Goal: Information Seeking & Learning: Learn about a topic

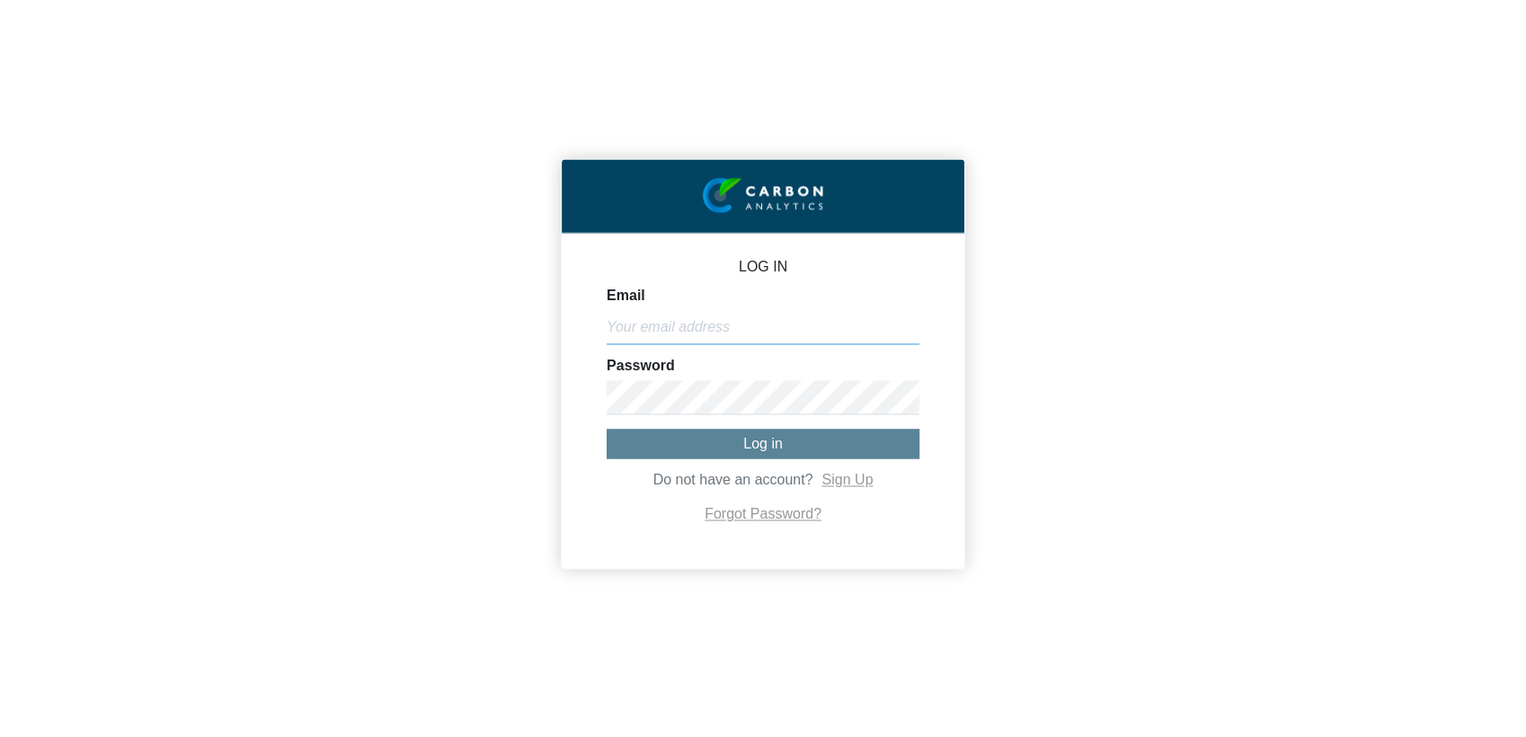
type input "[EMAIL_ADDRESS][DOMAIN_NAME]"
click at [743, 446] on span "Log in" at bounding box center [763, 443] width 40 height 15
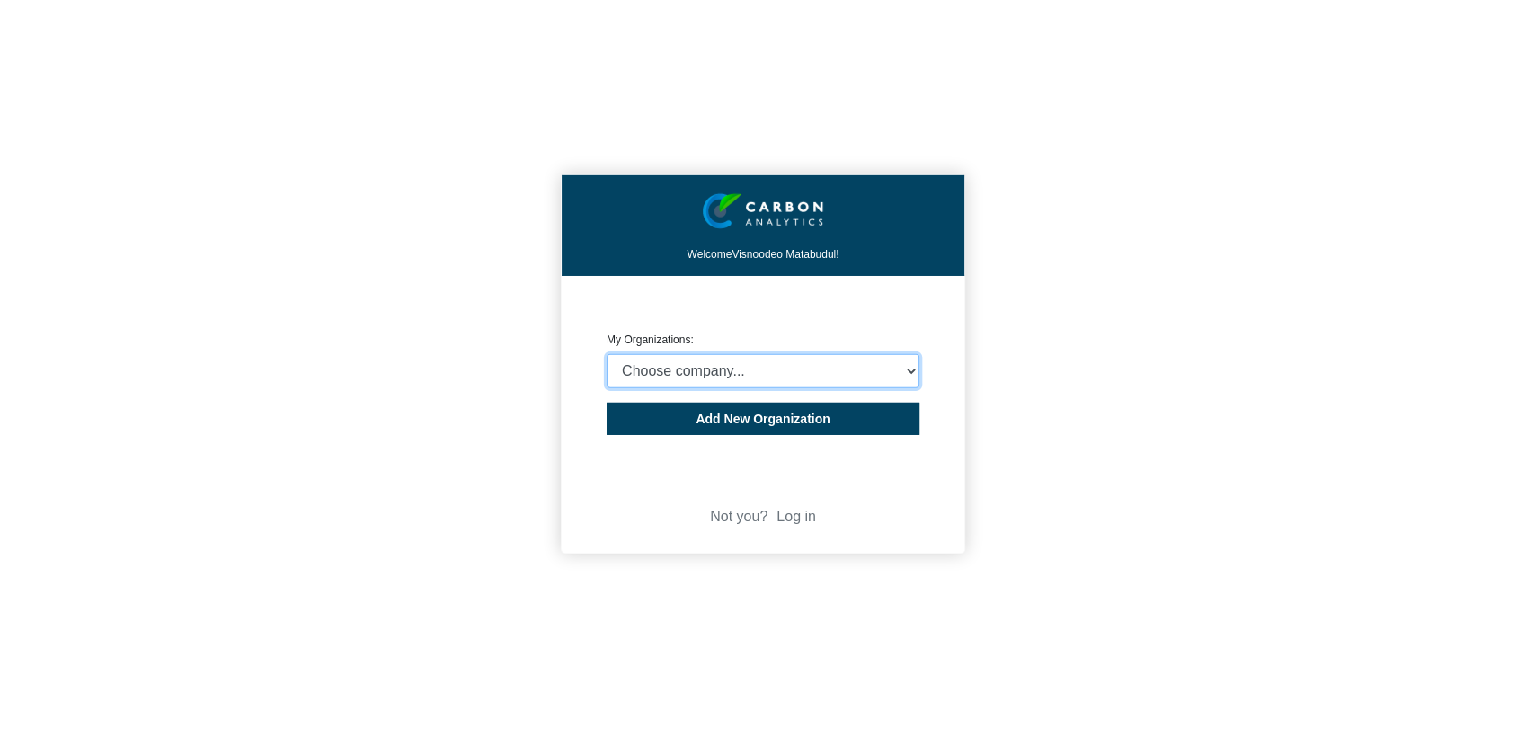
click at [697, 374] on select "Choose company... Rider [PERSON_NAME] (Indian Ocean) Ltd Rider [PERSON_NAME] ([…" at bounding box center [763, 371] width 313 height 34
select select "4407816"
click at [607, 354] on select "Choose company... Rider [PERSON_NAME] (Indian Ocean) Ltd Rider [PERSON_NAME] ([…" at bounding box center [763, 371] width 313 height 34
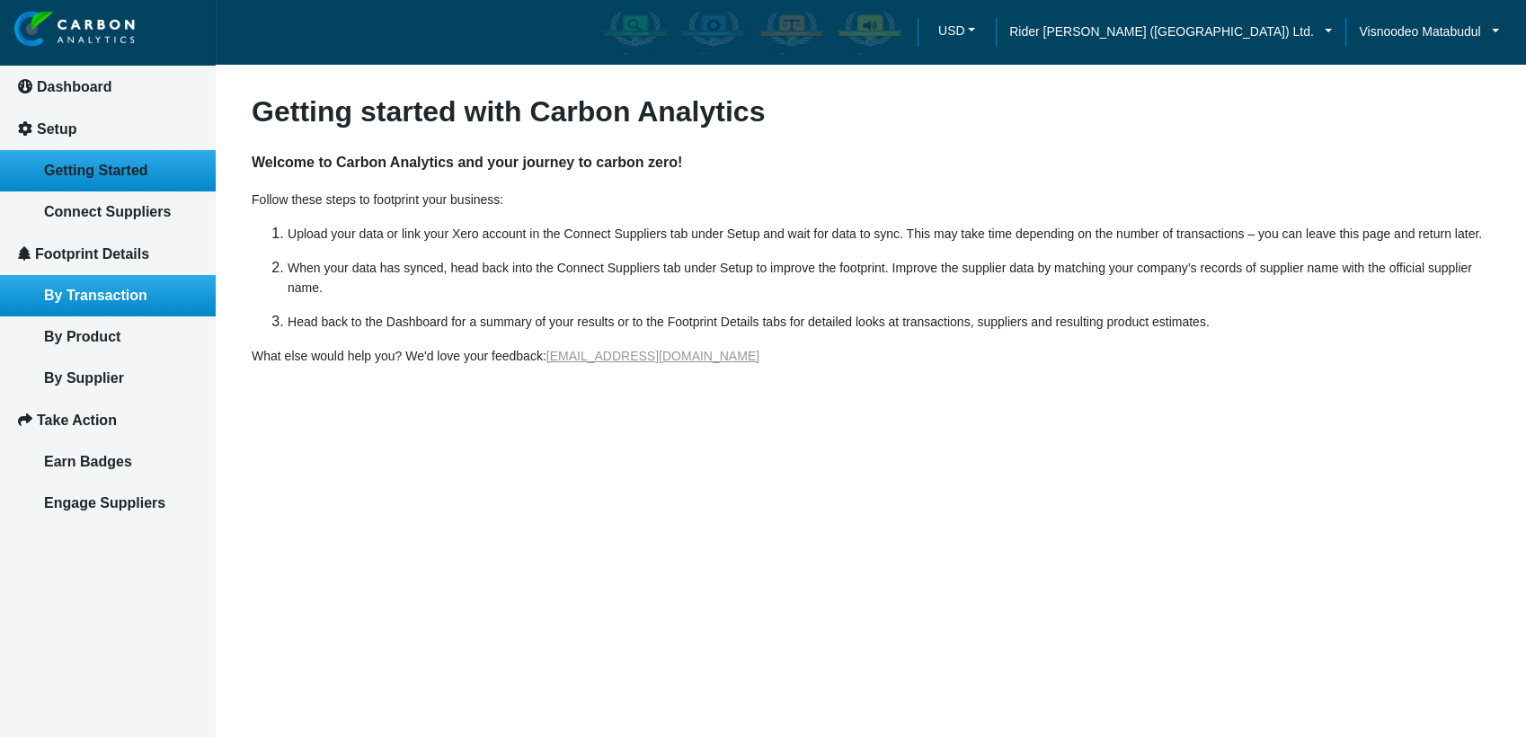
click at [100, 302] on link "By Transaction" at bounding box center [108, 295] width 216 height 41
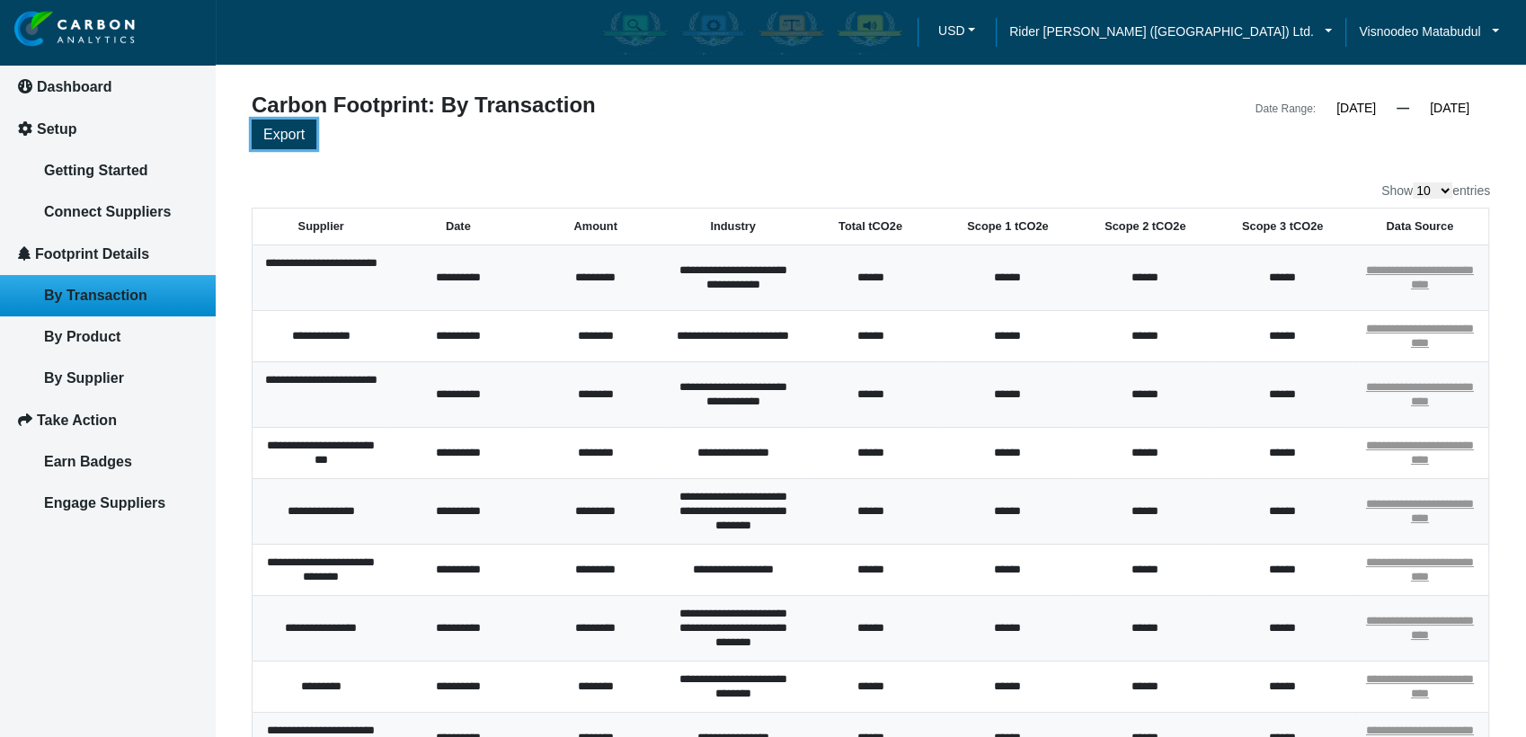
click at [282, 142] on button "Export" at bounding box center [284, 135] width 65 height 30
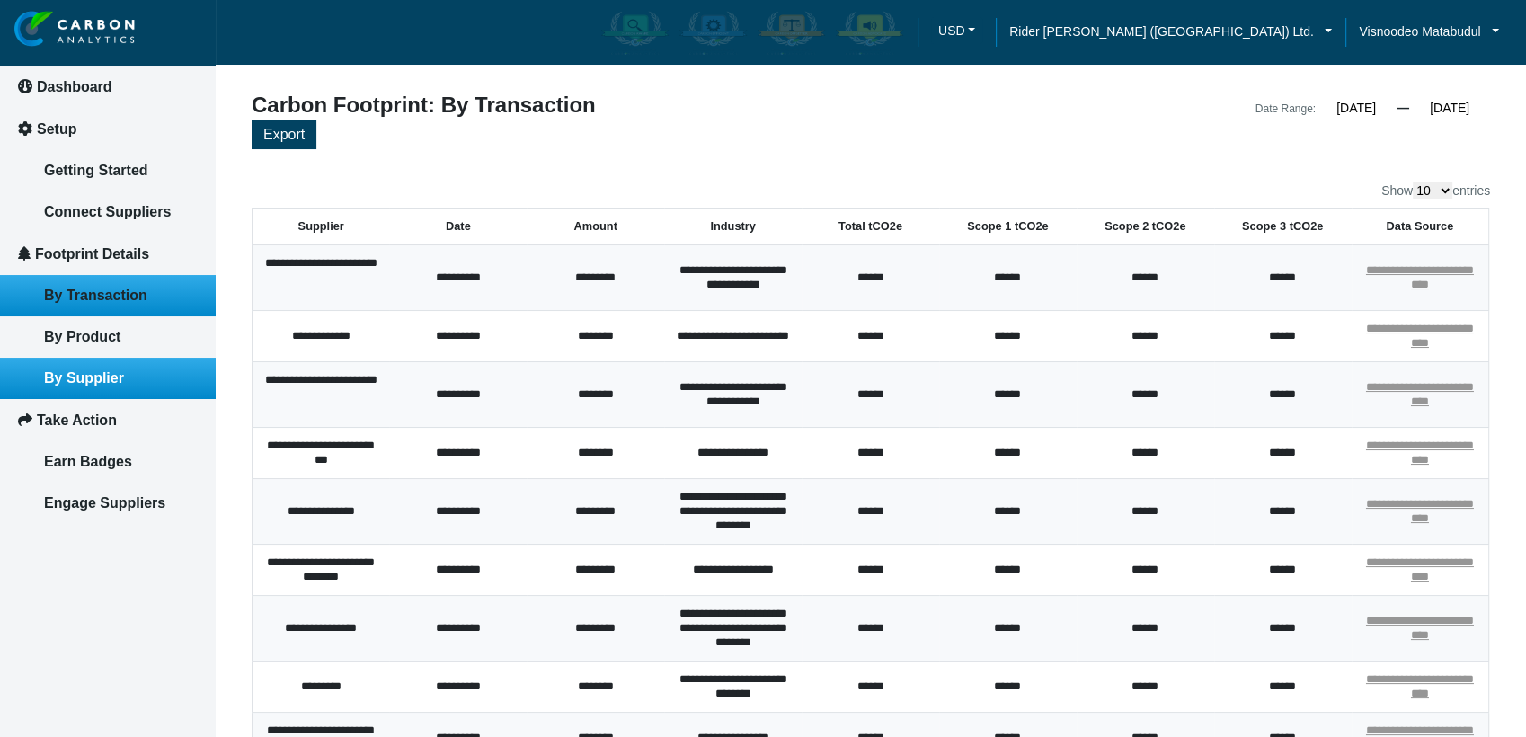
click at [143, 361] on link "By Supplier" at bounding box center [108, 378] width 216 height 41
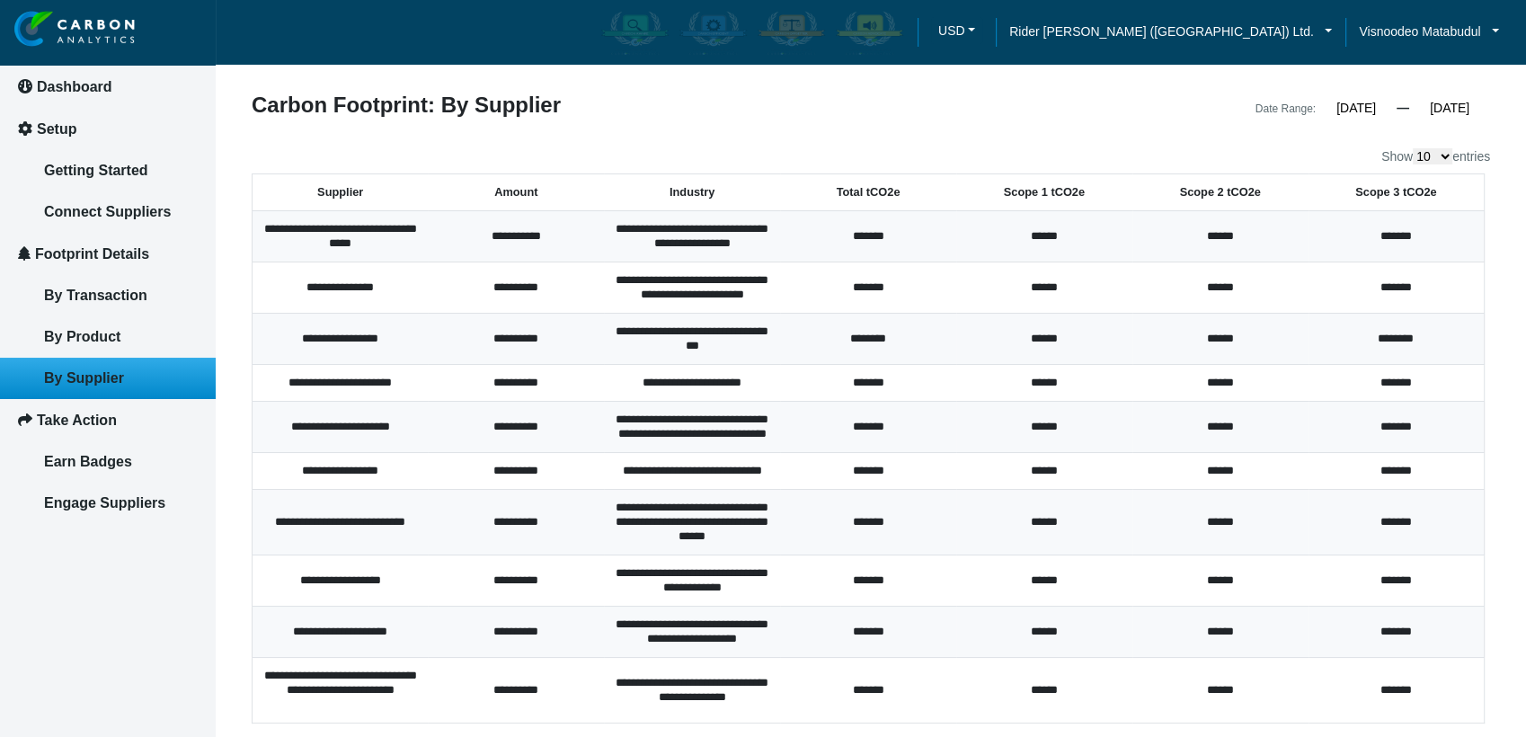
click at [870, 192] on th "Total tCO2e" at bounding box center [868, 192] width 176 height 37
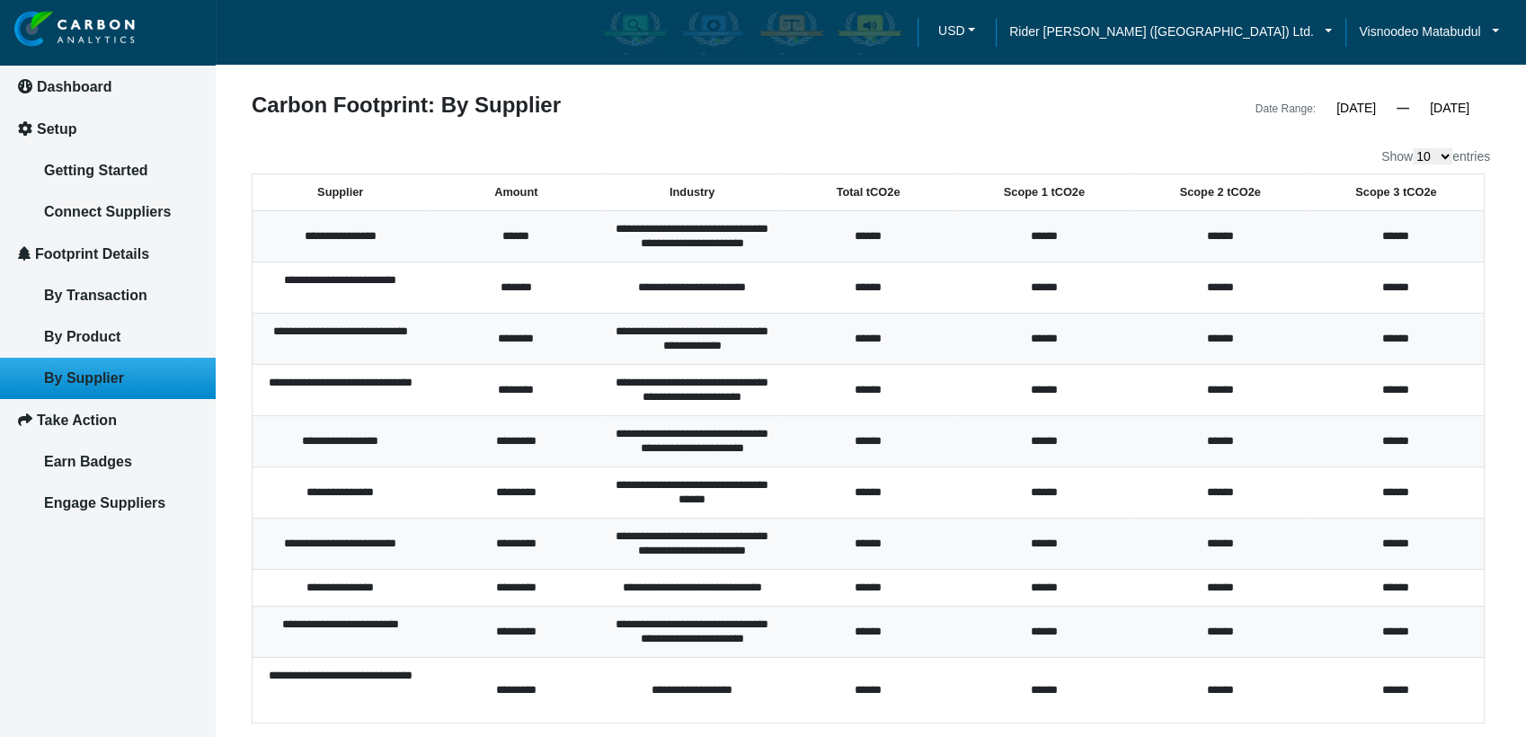
click at [880, 204] on th "Total tCO2e" at bounding box center [868, 192] width 176 height 37
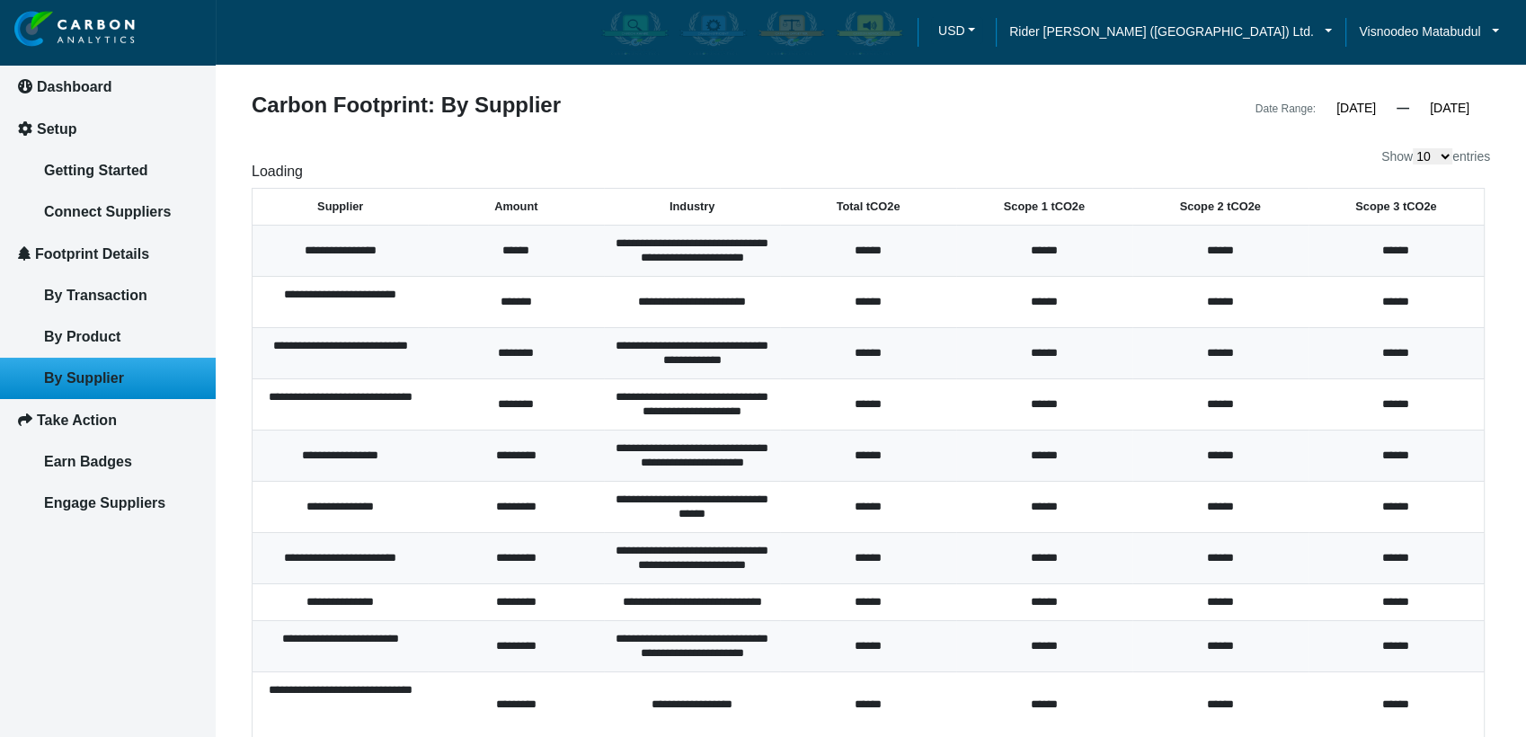
click at [880, 204] on th "Total tCO2e" at bounding box center [868, 207] width 176 height 37
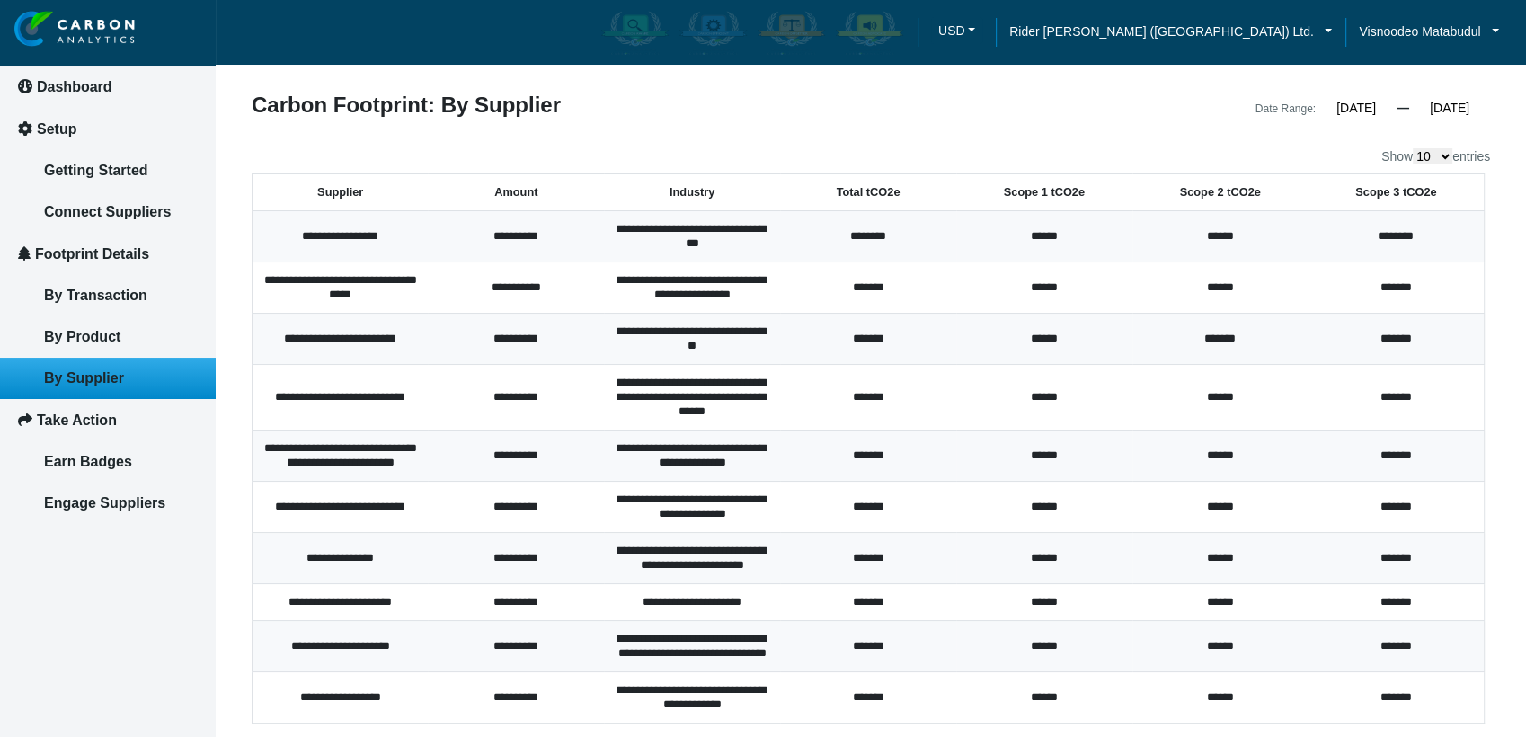
click at [880, 204] on th "Total tCO2e" at bounding box center [868, 192] width 176 height 37
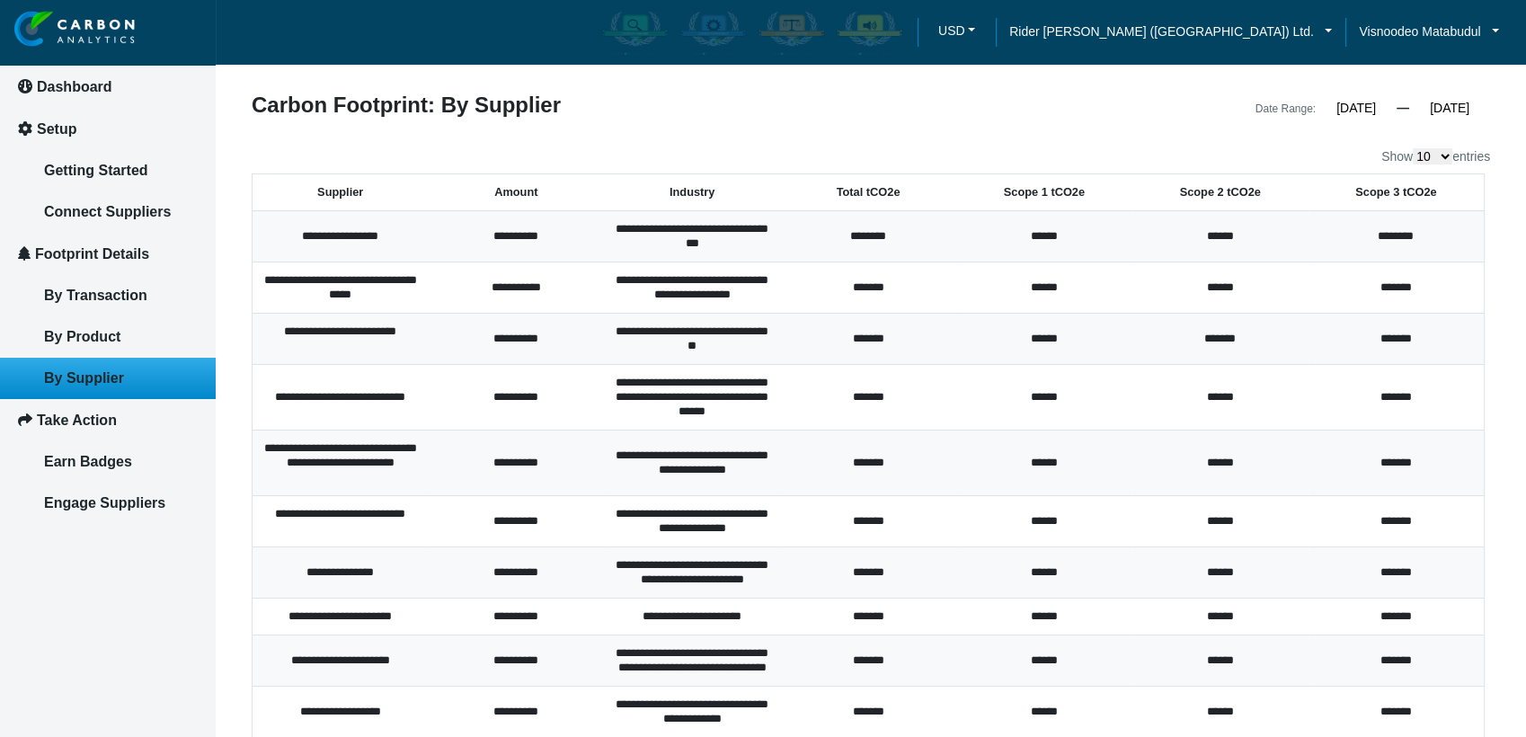
click at [880, 204] on th "Total tCO2e" at bounding box center [868, 192] width 176 height 37
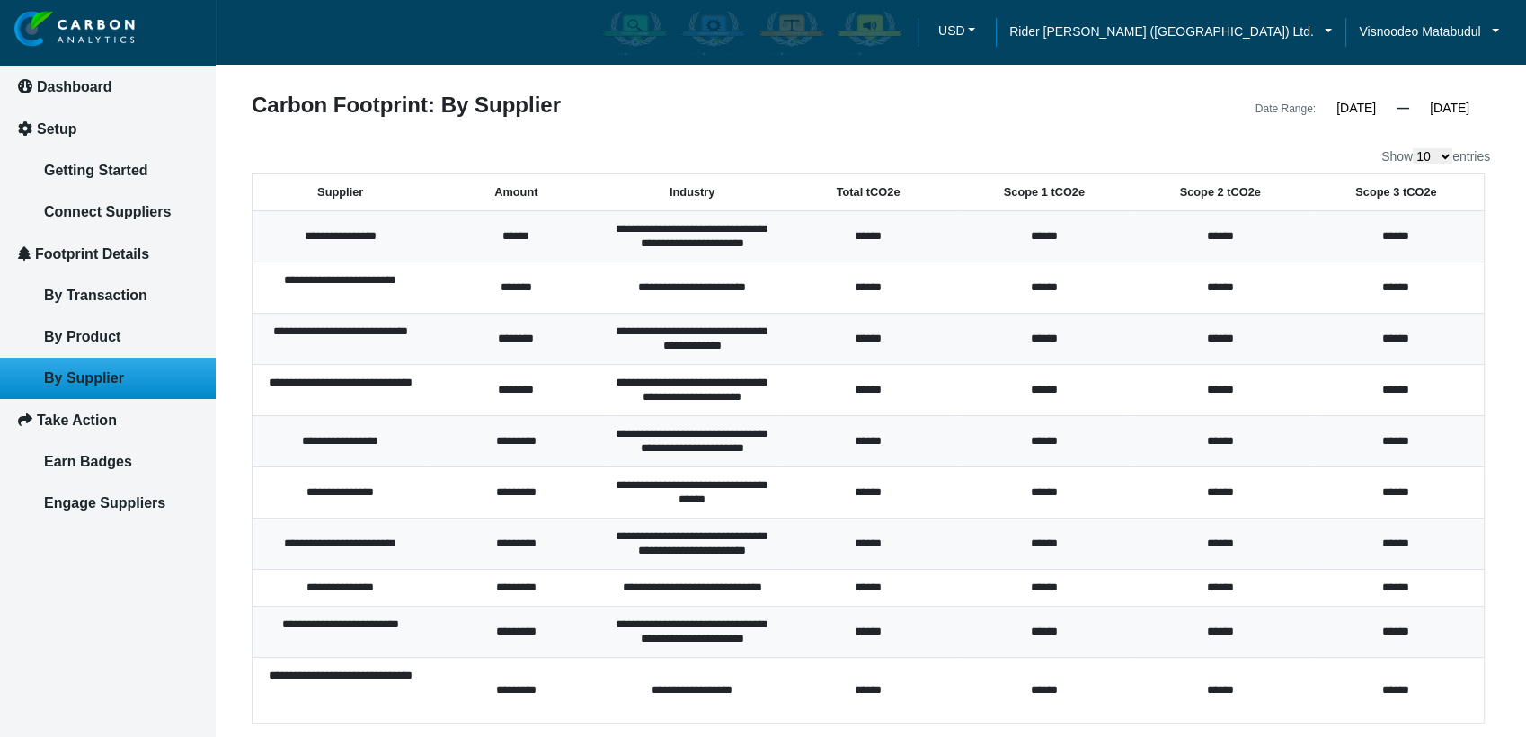
drag, startPoint x: 880, startPoint y: 200, endPoint x: 870, endPoint y: 193, distance: 12.2
click at [870, 193] on th "Total tCO2e" at bounding box center [868, 192] width 176 height 37
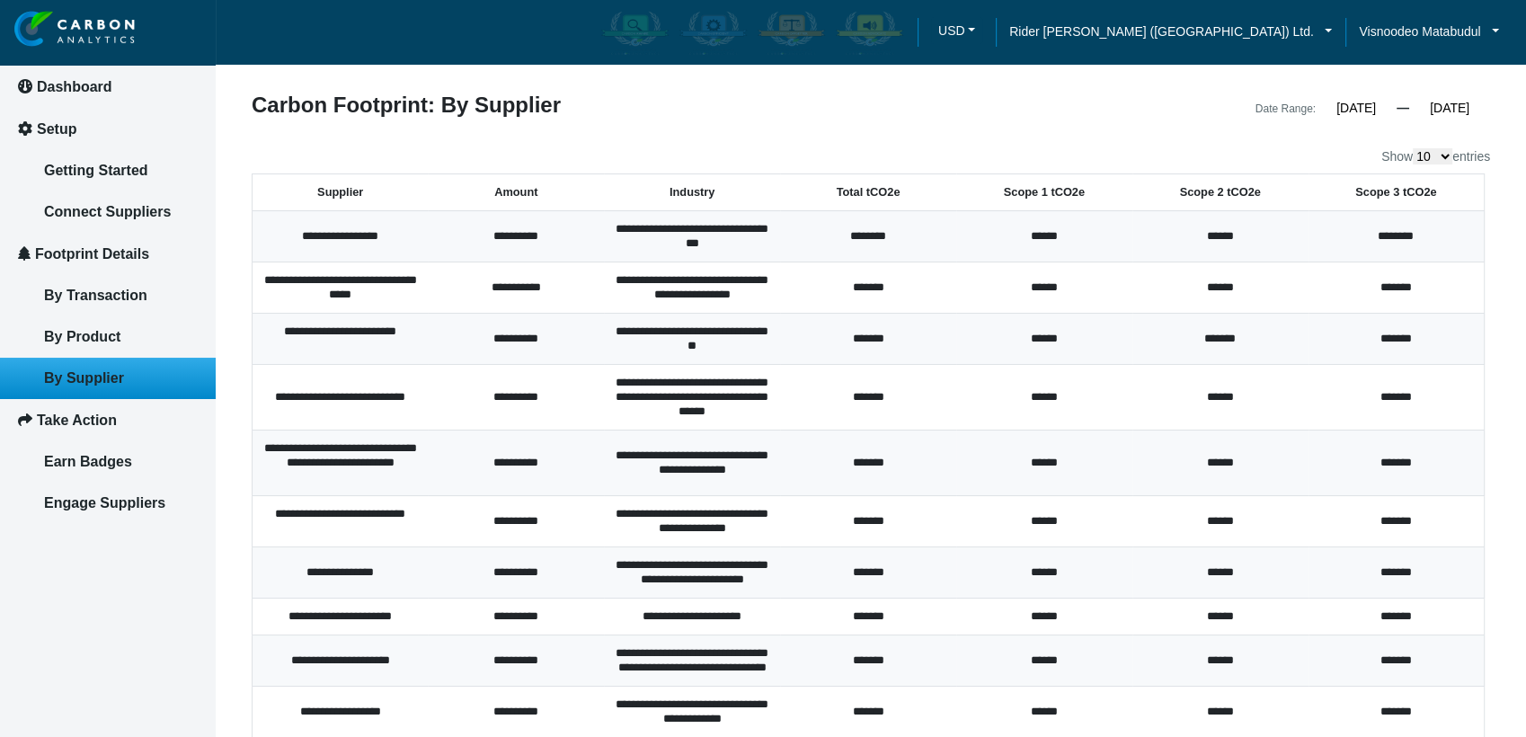
click at [837, 196] on th "Total tCO2e" at bounding box center [868, 192] width 176 height 37
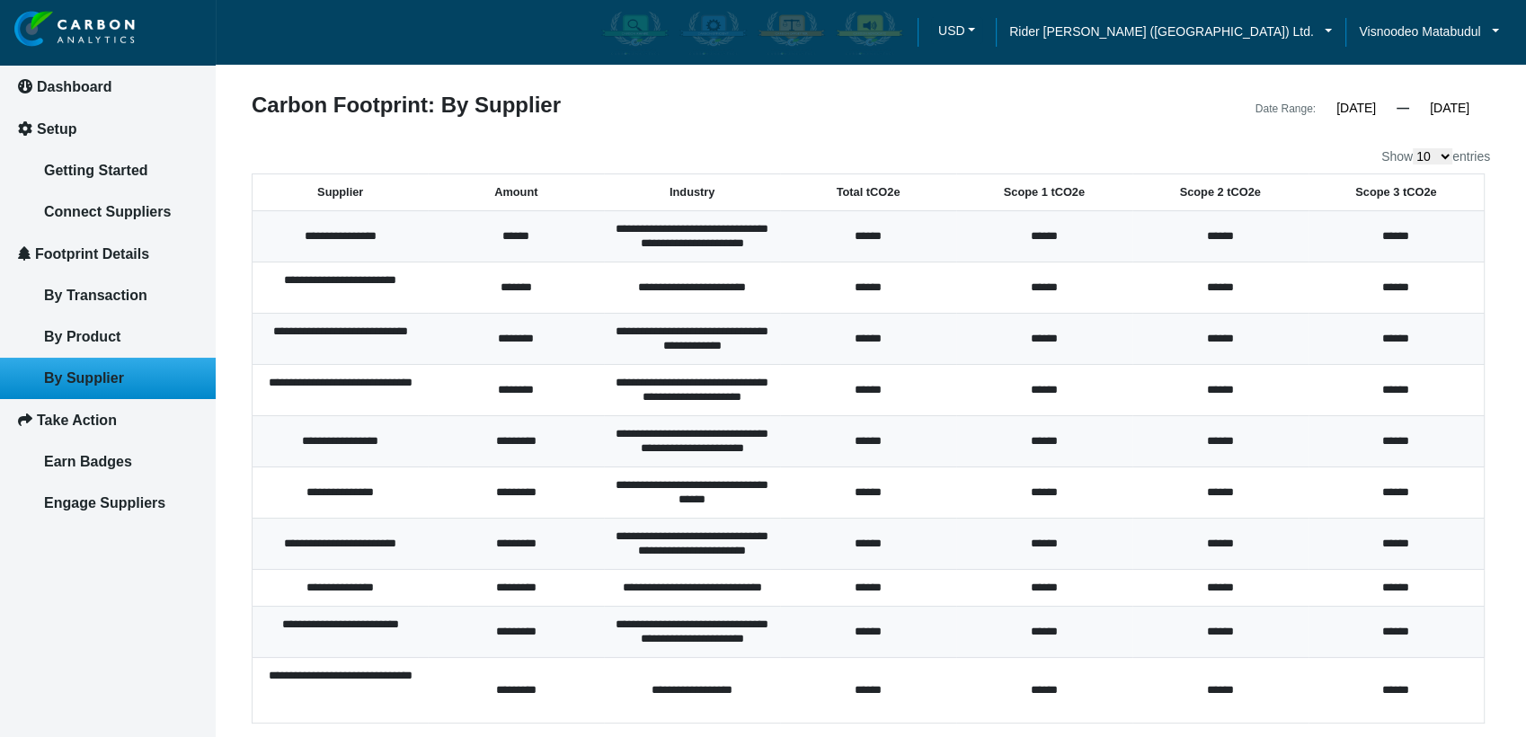
click at [837, 196] on th "Total tCO2e" at bounding box center [868, 192] width 176 height 37
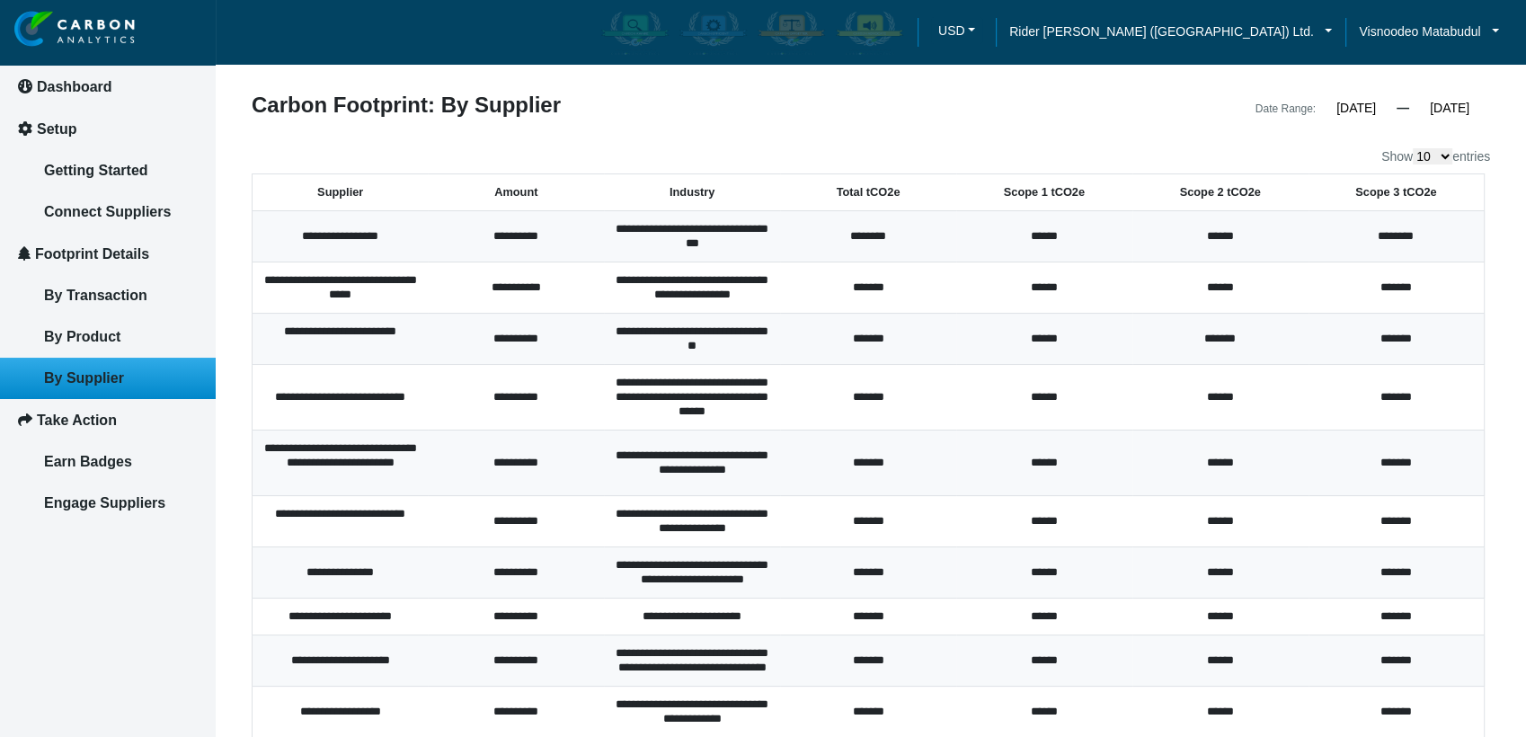
click at [1018, 193] on th "Scope 1 tCO2e" at bounding box center [1044, 192] width 176 height 37
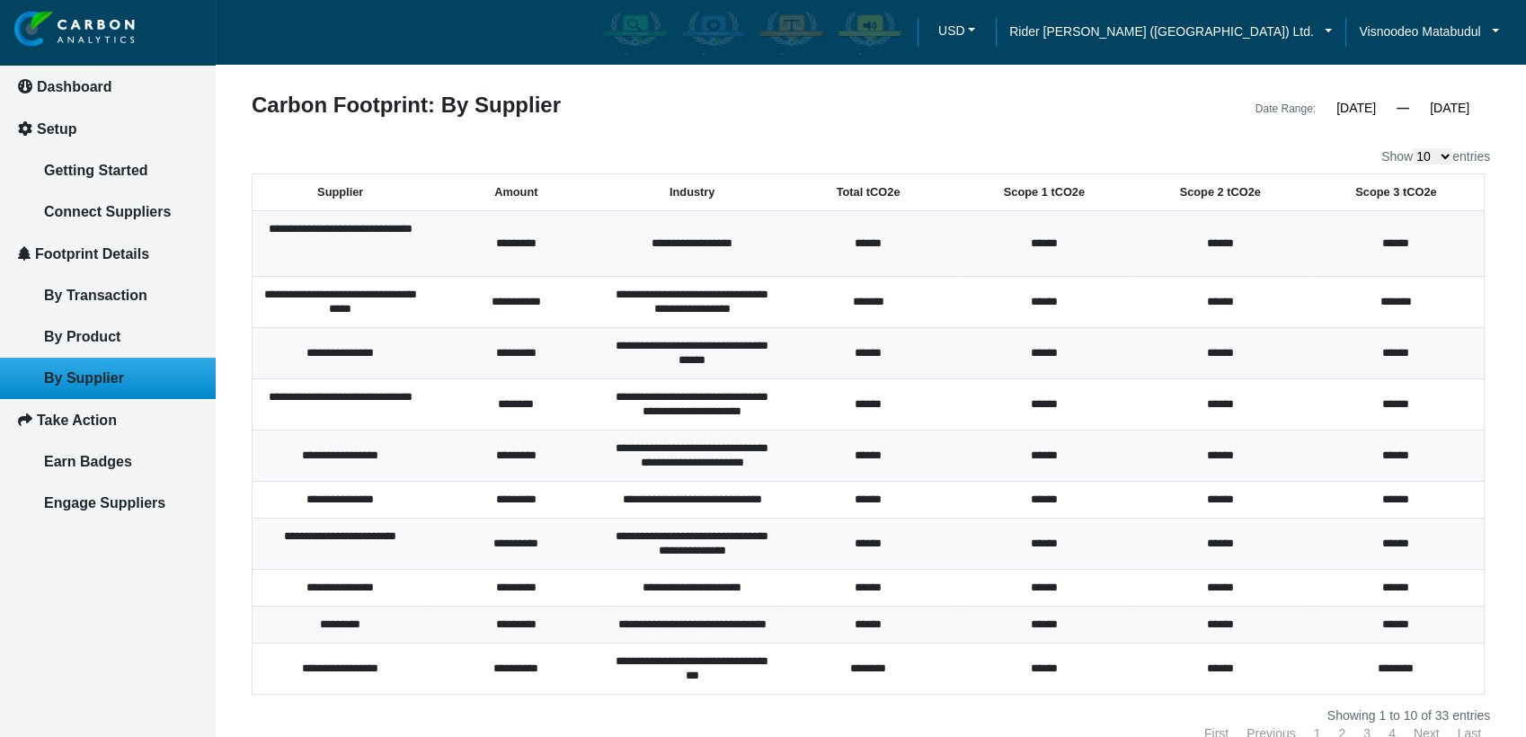
click at [887, 193] on th "Total tCO2e" at bounding box center [868, 192] width 176 height 37
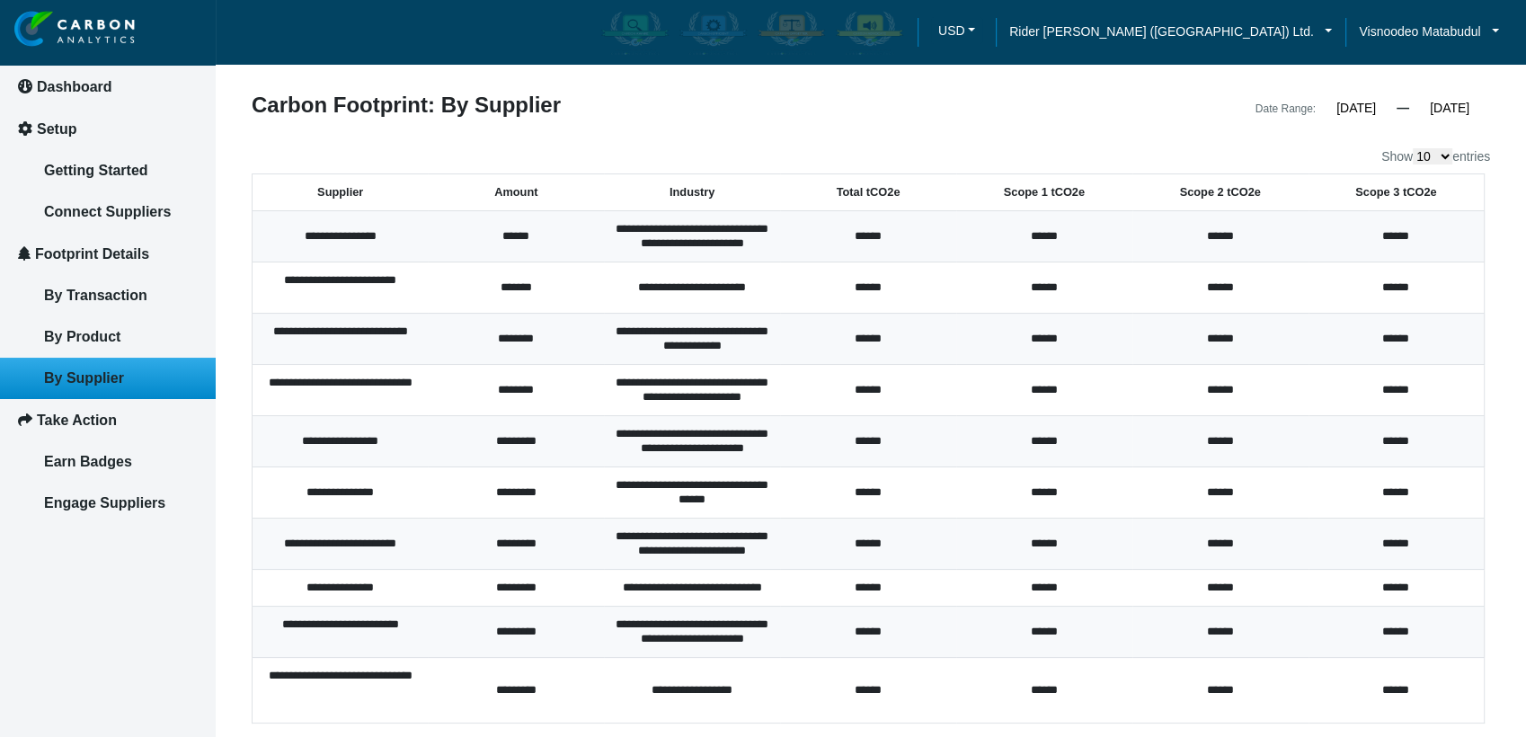
click at [855, 192] on th "Total tCO2e" at bounding box center [868, 192] width 176 height 37
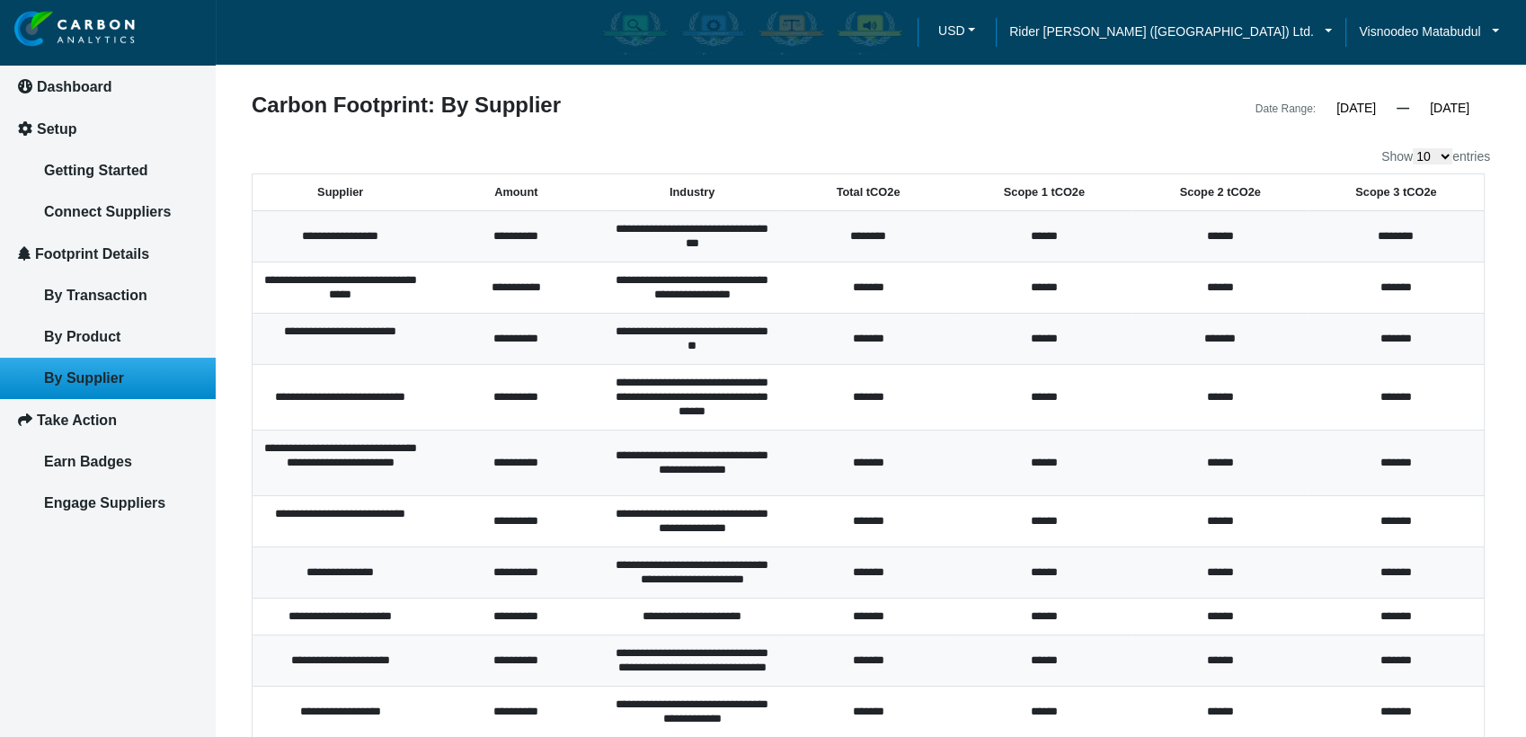
drag, startPoint x: 318, startPoint y: 191, endPoint x: 365, endPoint y: 327, distance: 143.5
click at [361, 356] on table "**********" at bounding box center [868, 455] width 1233 height 564
drag, startPoint x: 319, startPoint y: 190, endPoint x: 1198, endPoint y: 190, distance: 878.8
click at [1197, 190] on tr "Supplier Amount Industry Total tCO2e Scope 1 tCO2e Scope 2 tCO2e Scope 3 tCO2e" at bounding box center [868, 192] width 1232 height 37
drag, startPoint x: 331, startPoint y: 268, endPoint x: 141, endPoint y: 592, distance: 375.7
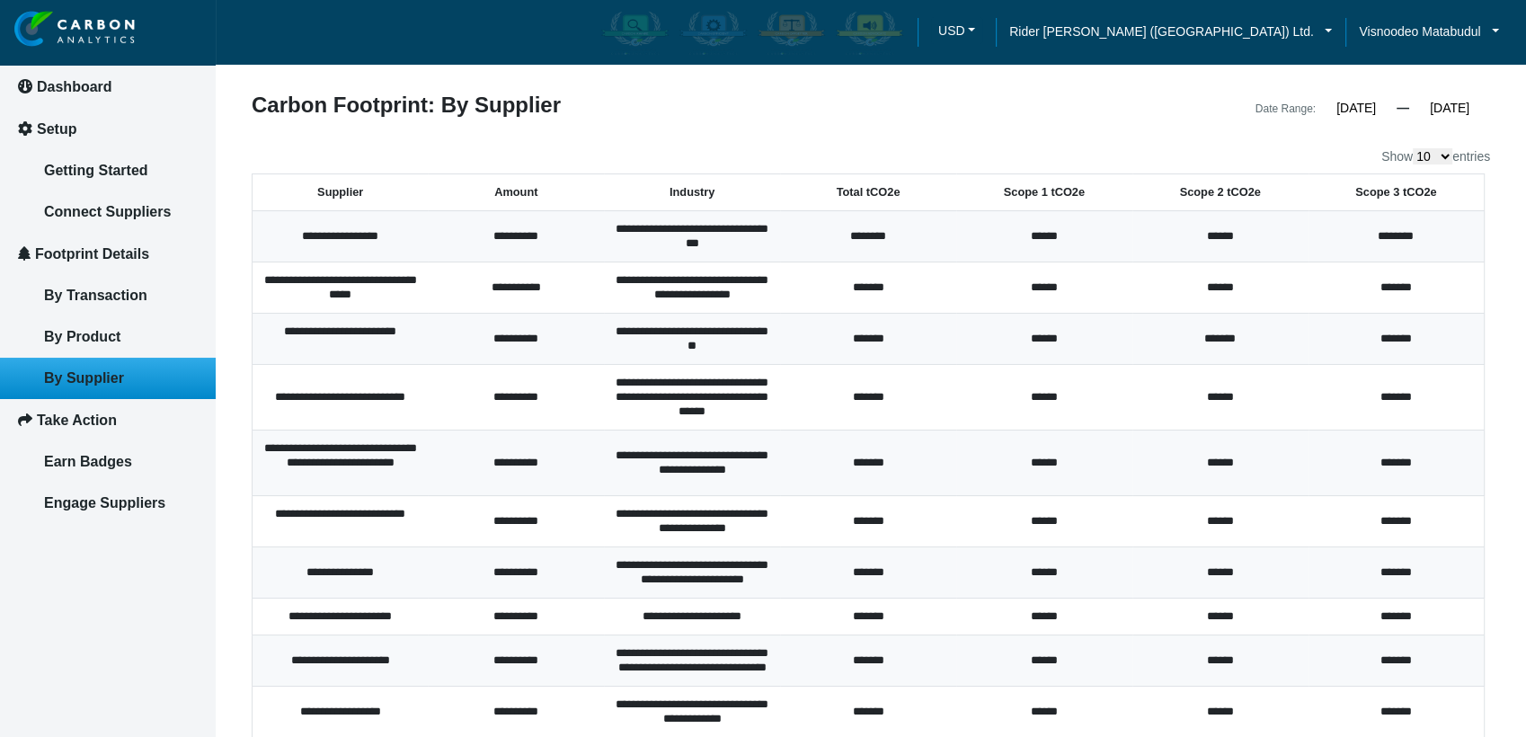
click at [141, 592] on div "Dashboard Setup Getting Started Connect Suppliers Footprint Details By Transact…" at bounding box center [108, 421] width 216 height 842
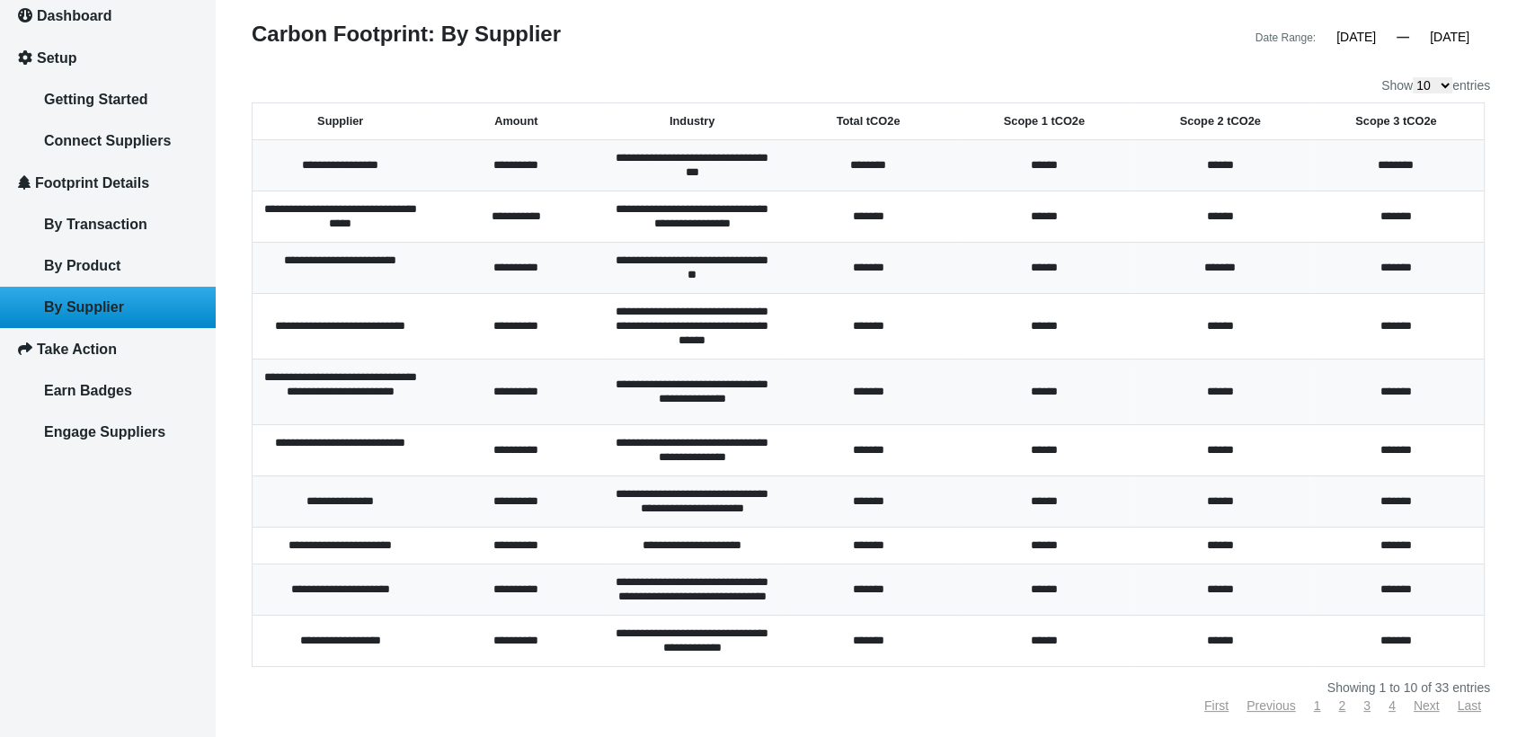
scroll to position [100, 0]
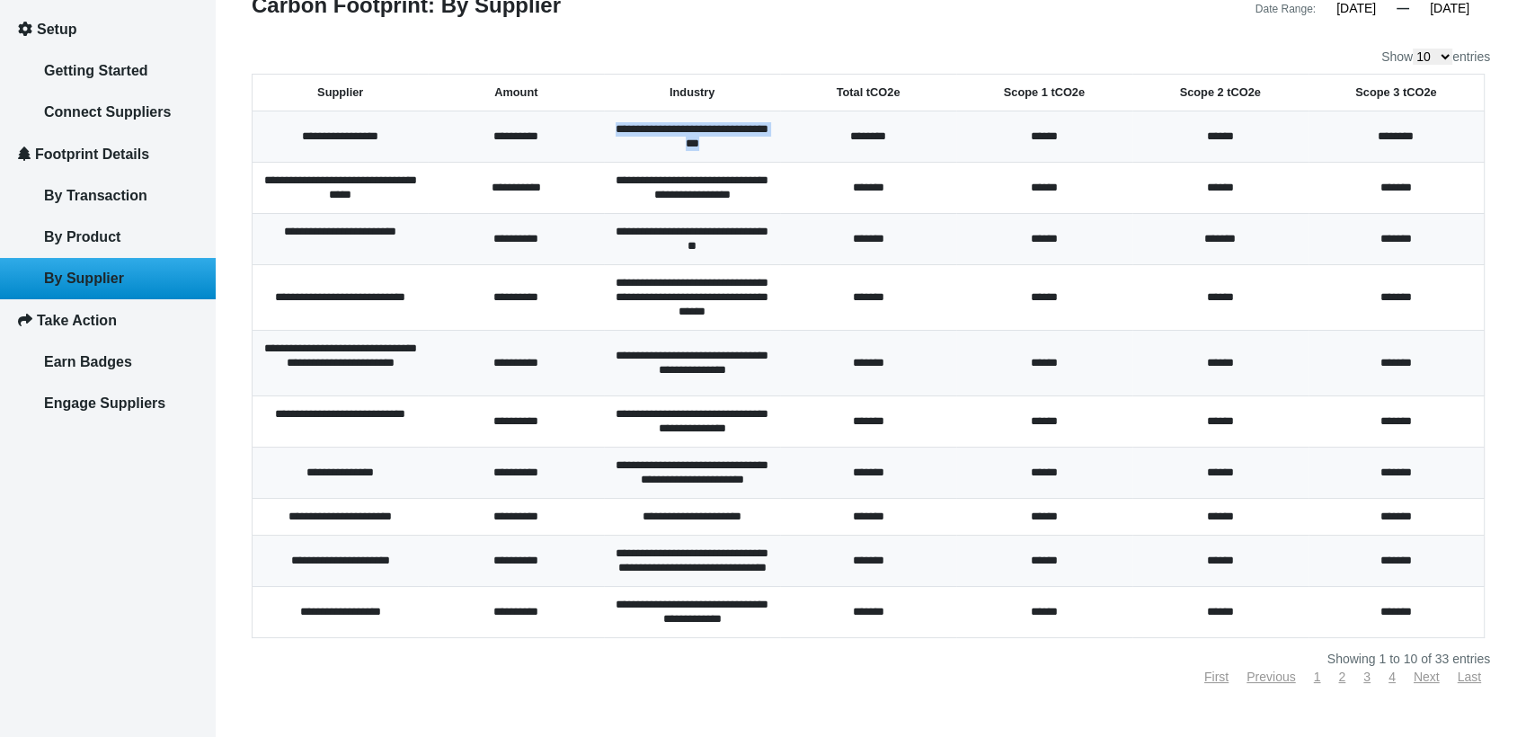
drag, startPoint x: 730, startPoint y: 145, endPoint x: 614, endPoint y: 125, distance: 117.6
click at [614, 125] on td "**********" at bounding box center [692, 136] width 176 height 51
drag, startPoint x: 614, startPoint y: 125, endPoint x: 539, endPoint y: 198, distance: 104.2
click at [546, 201] on td "**********" at bounding box center [516, 188] width 176 height 51
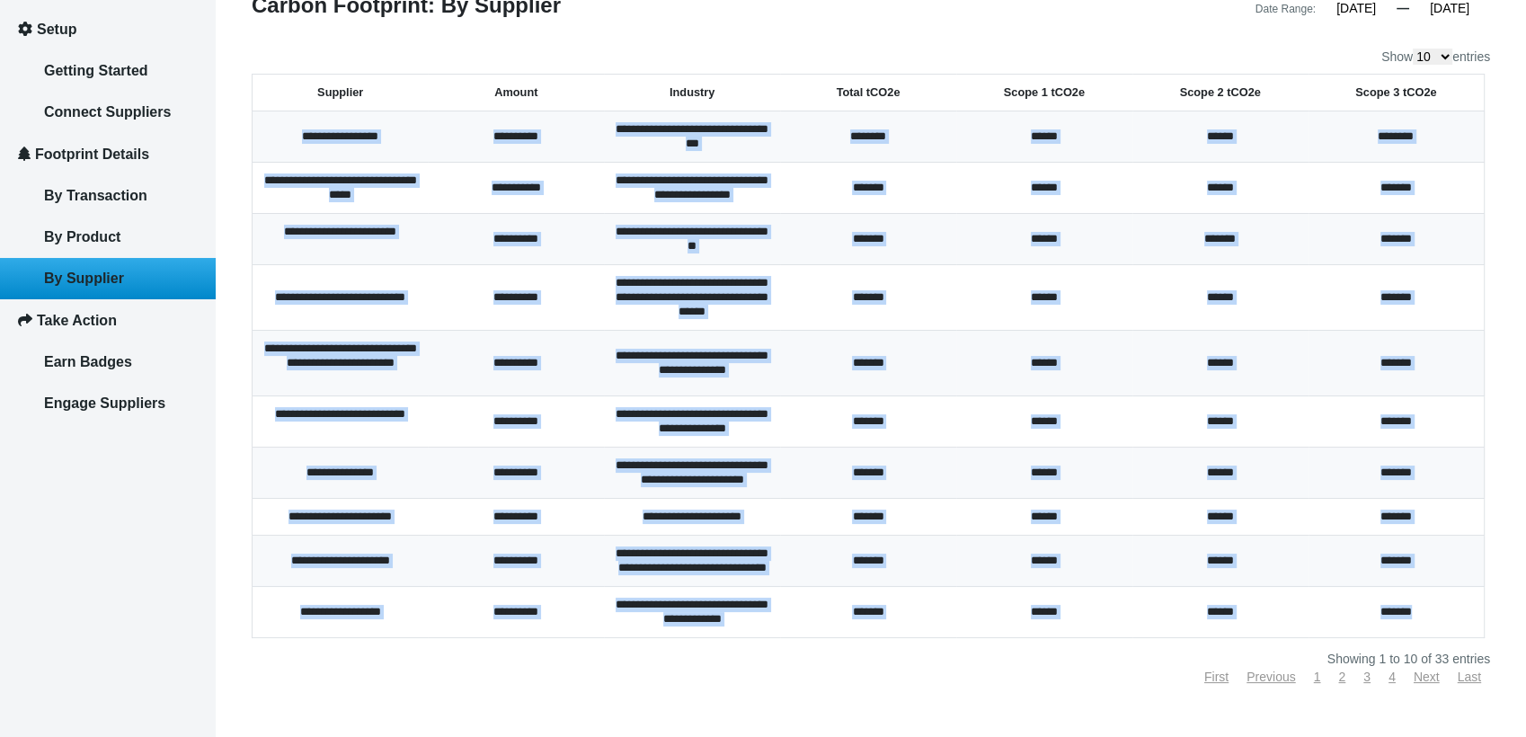
drag, startPoint x: 297, startPoint y: 136, endPoint x: 1418, endPoint y: 673, distance: 1242.7
click at [1418, 638] on tbody "**********" at bounding box center [868, 374] width 1232 height 527
copy tbody "**********"
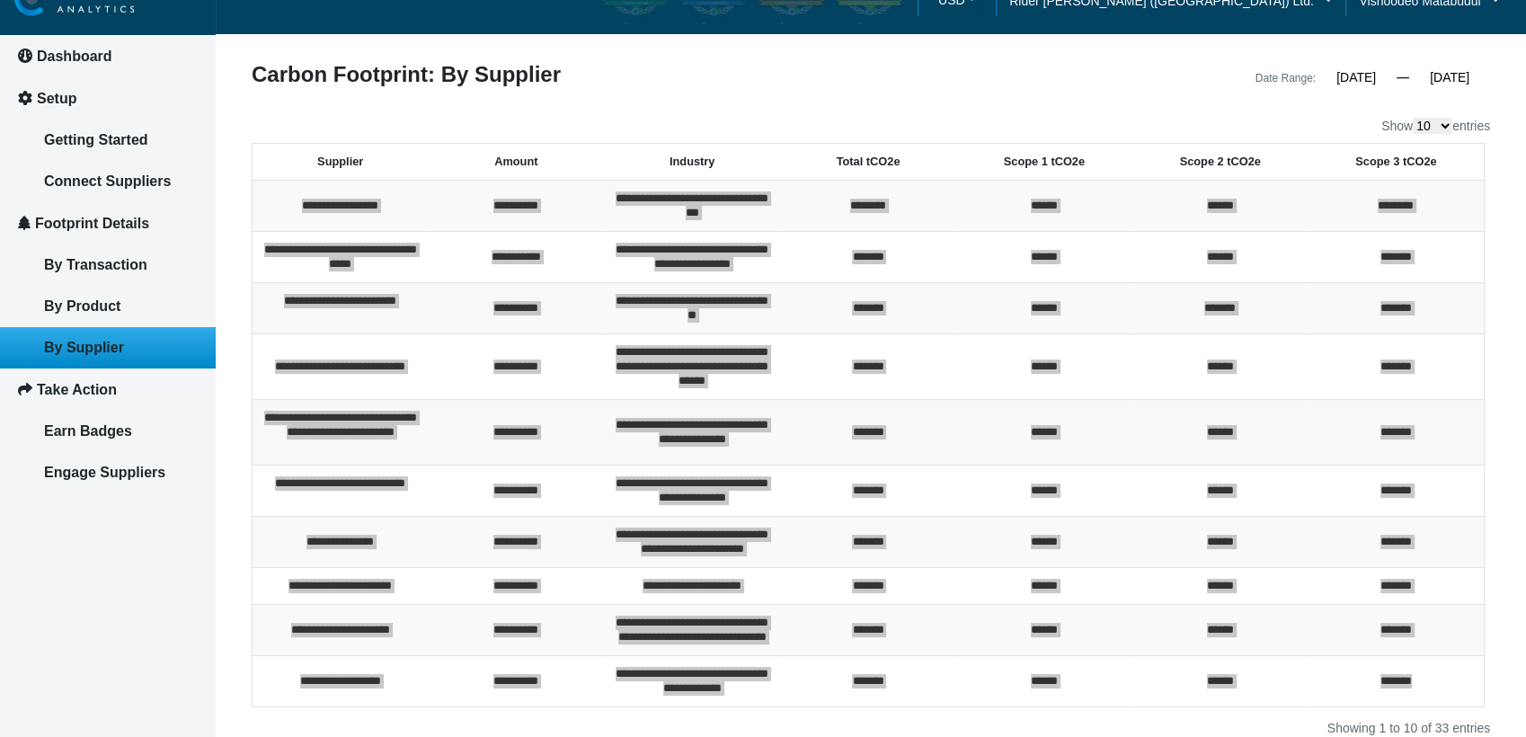
scroll to position [0, 0]
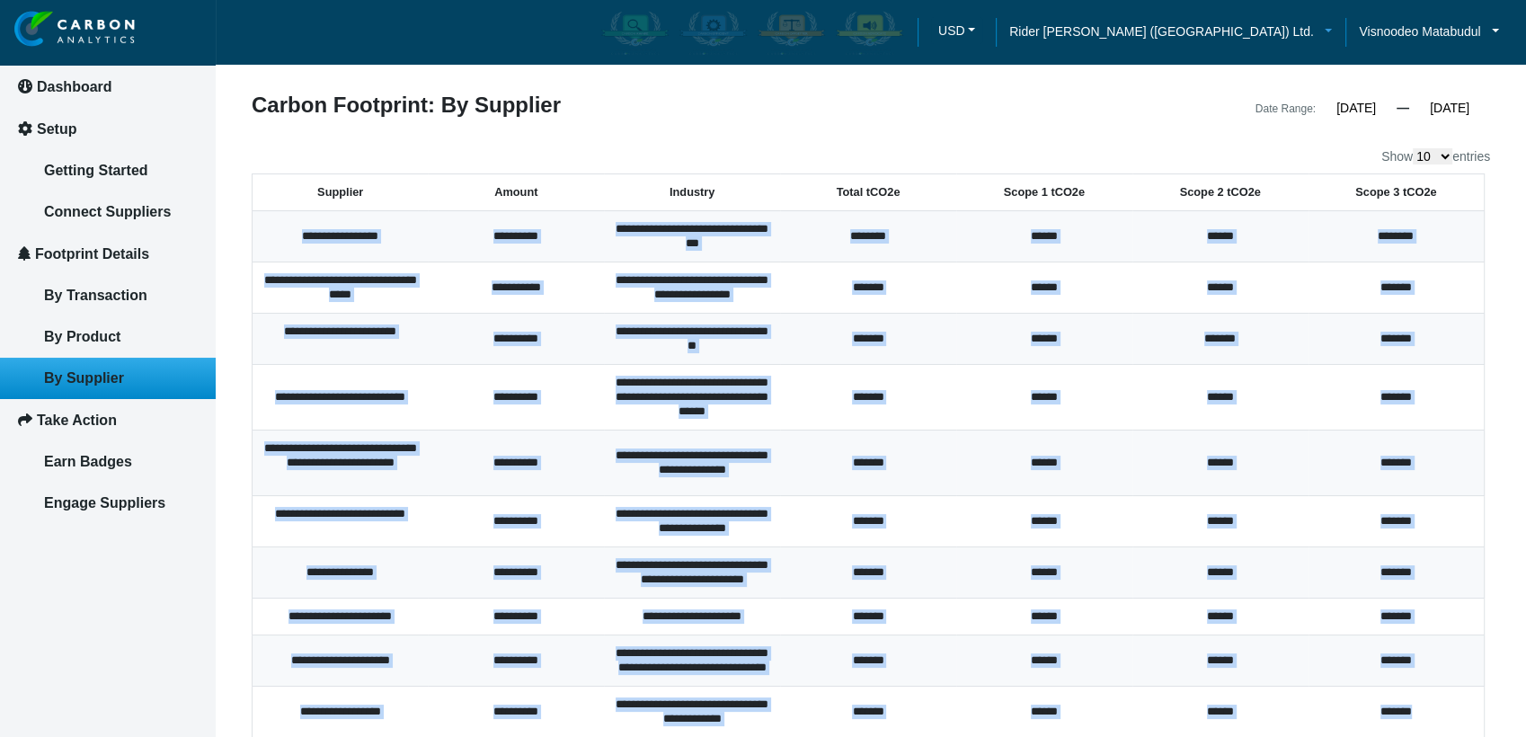
click at [1295, 38] on span "Rider [PERSON_NAME] ([GEOGRAPHIC_DATA]) Ltd." at bounding box center [1161, 32] width 305 height 20
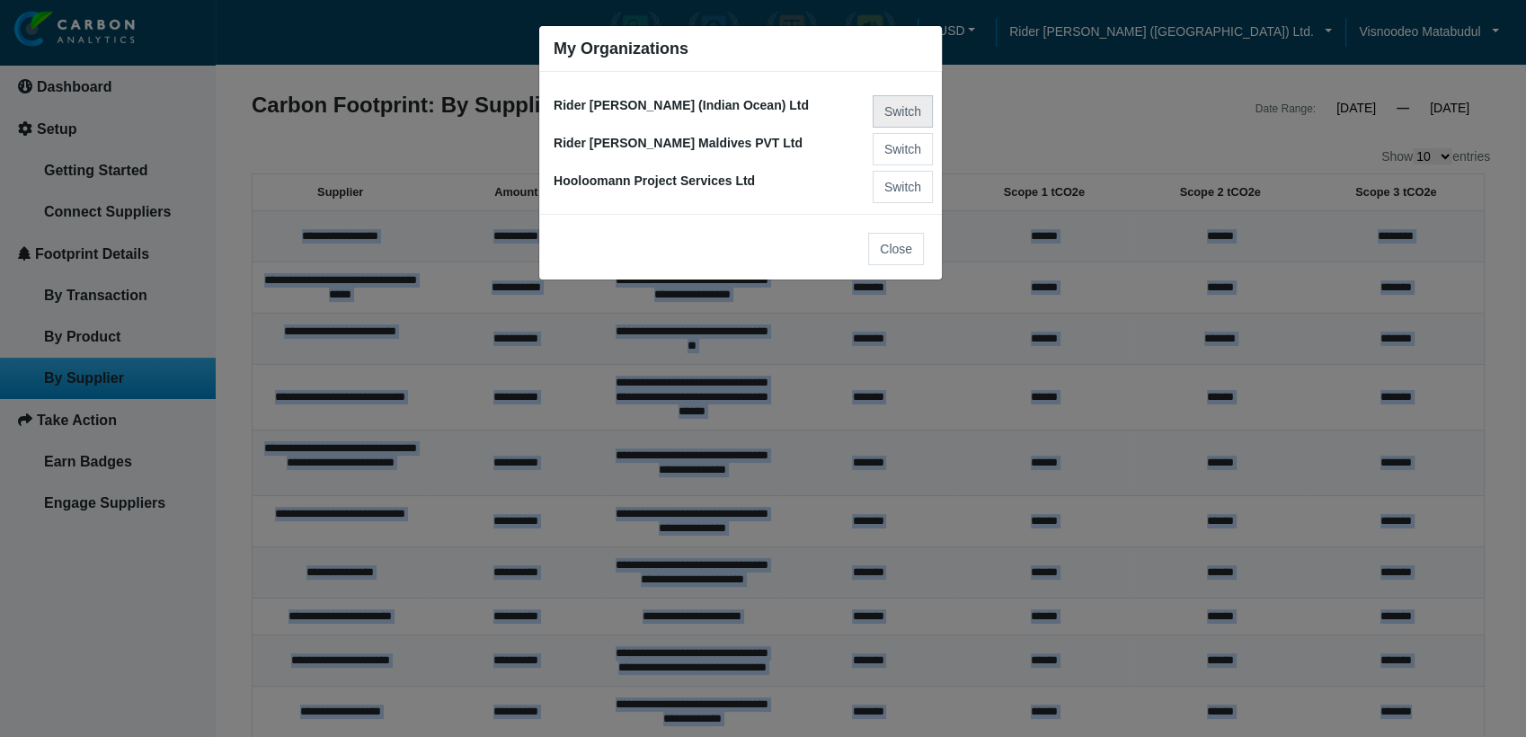
click at [897, 104] on button "Switch" at bounding box center [903, 111] width 60 height 32
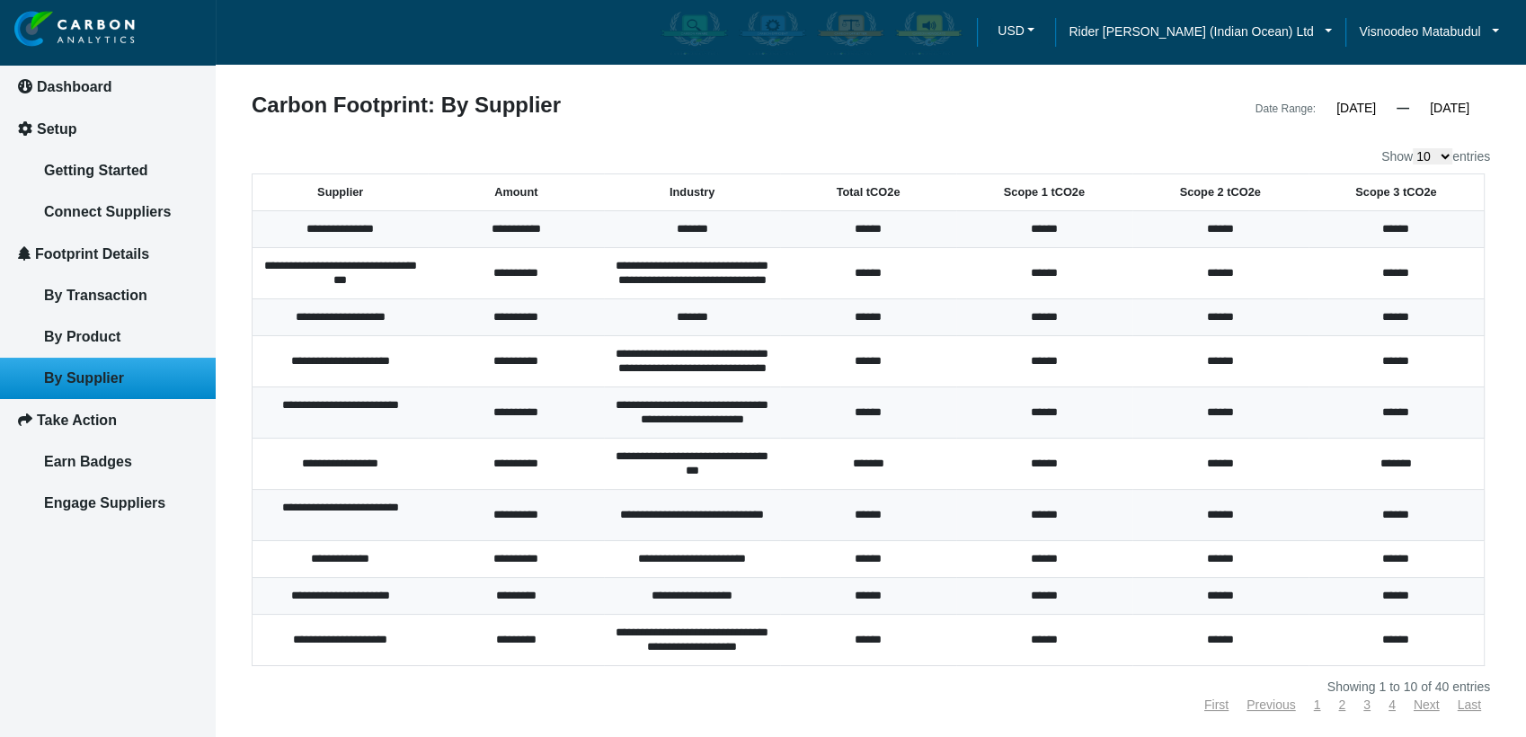
click at [864, 193] on th "Total tCO2e" at bounding box center [868, 192] width 176 height 37
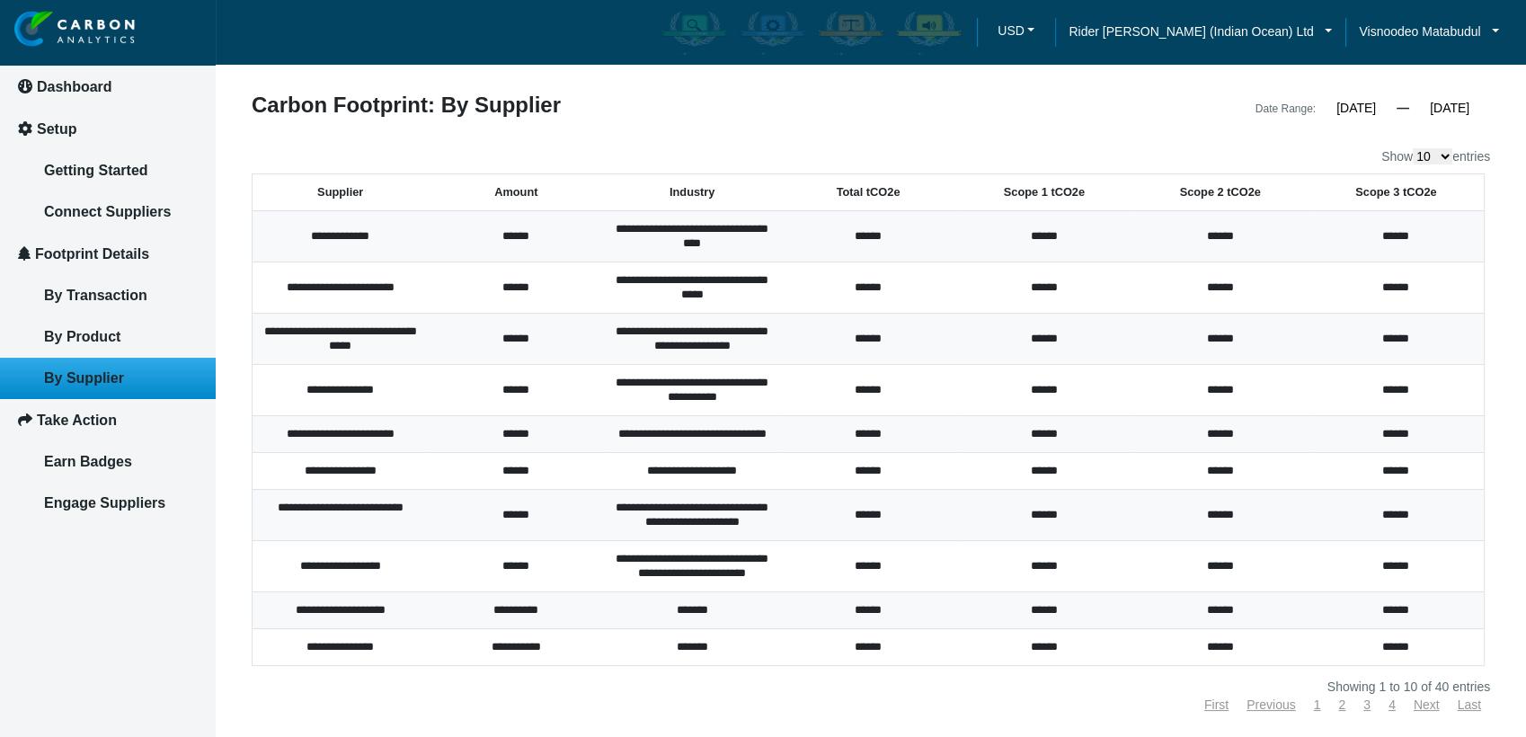
click at [870, 189] on th "Total tCO2e" at bounding box center [868, 192] width 176 height 37
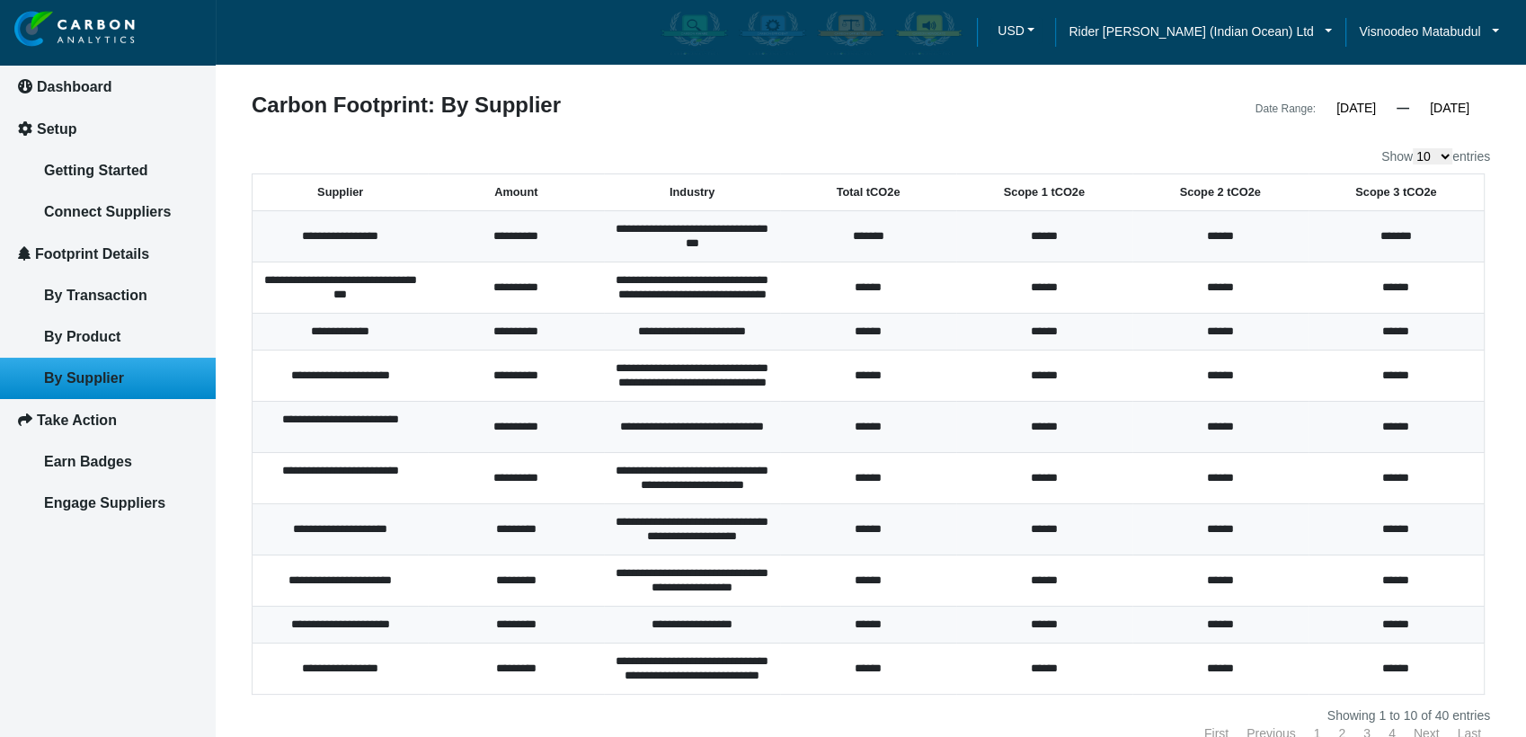
click at [864, 195] on th "Total tCO2e" at bounding box center [868, 192] width 176 height 37
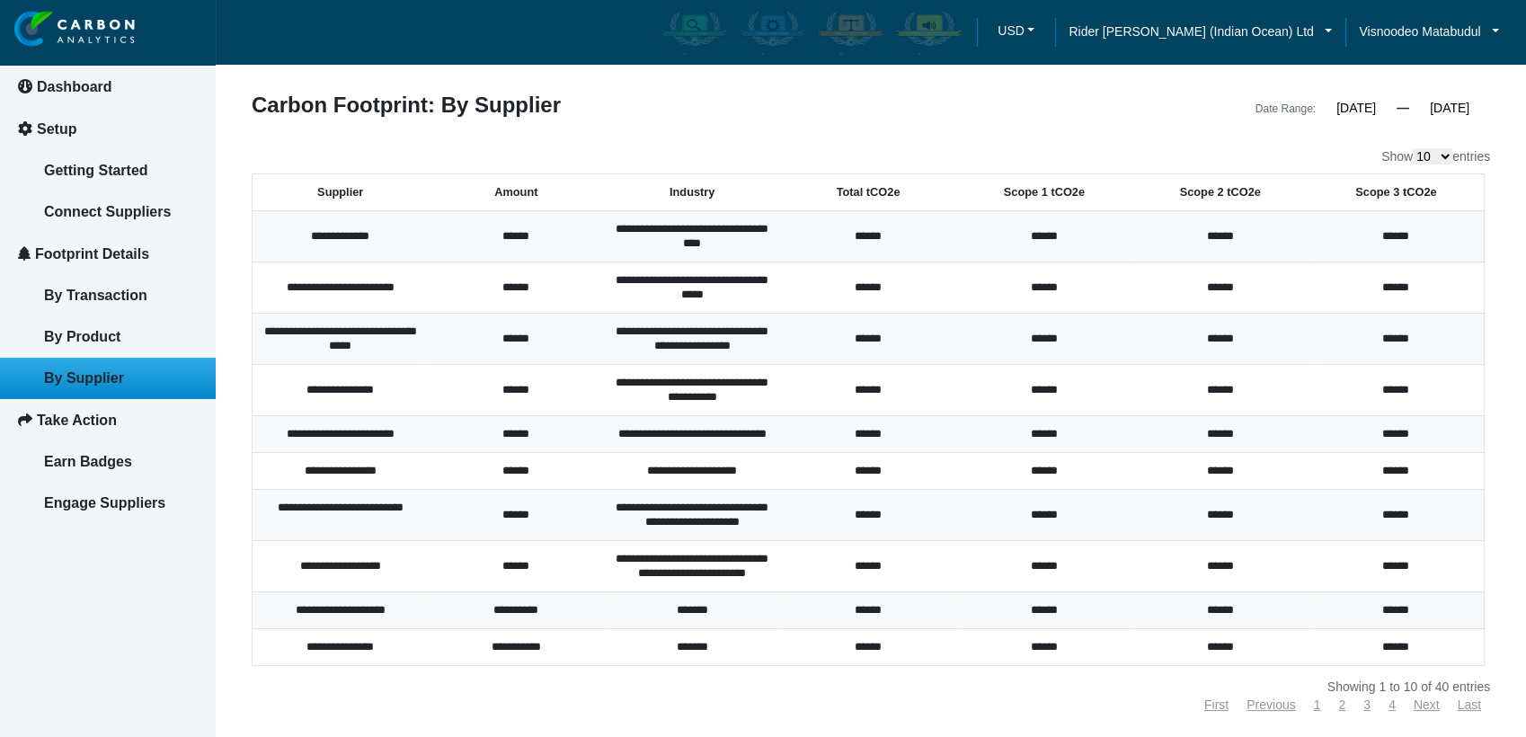
click at [864, 195] on th "Total tCO2e" at bounding box center [868, 192] width 176 height 37
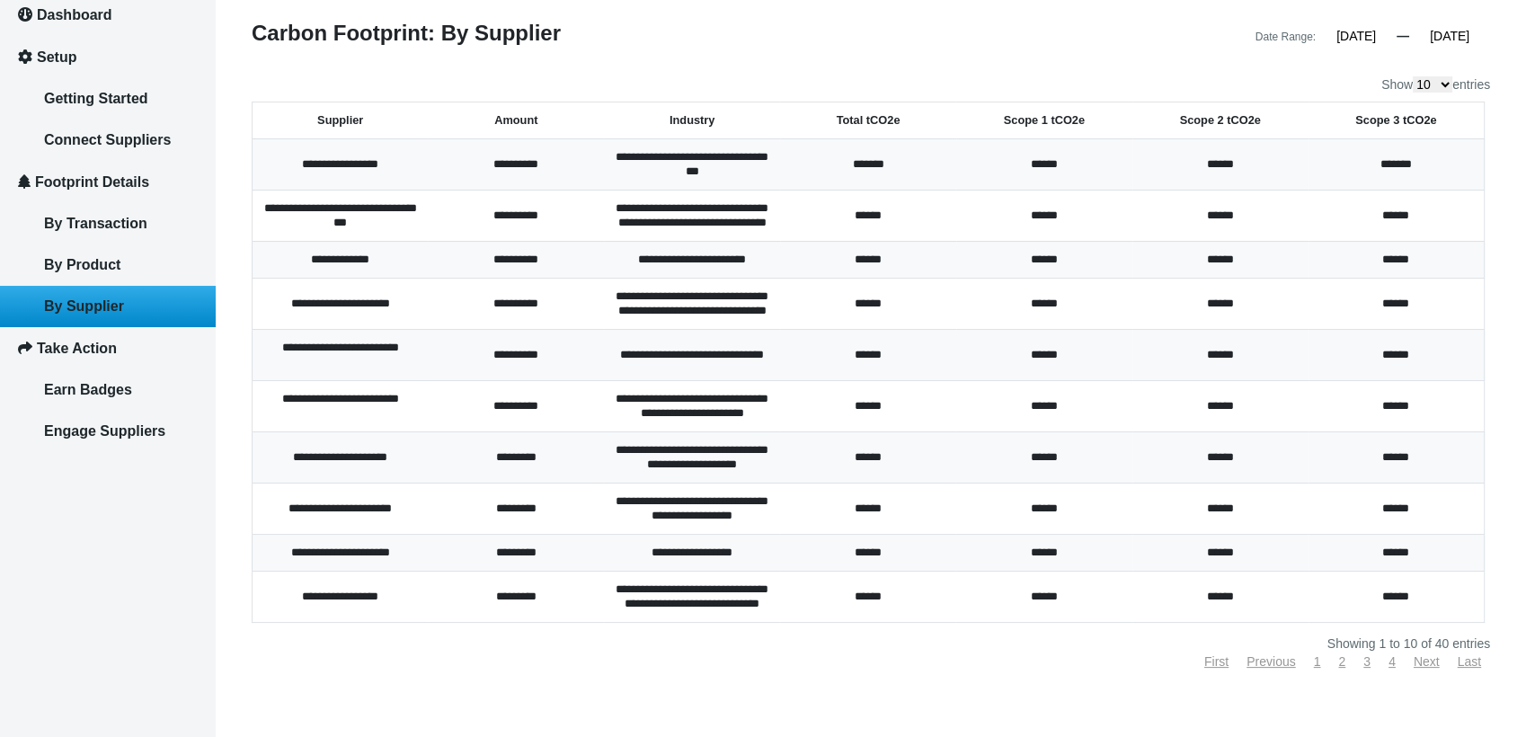
scroll to position [100, 0]
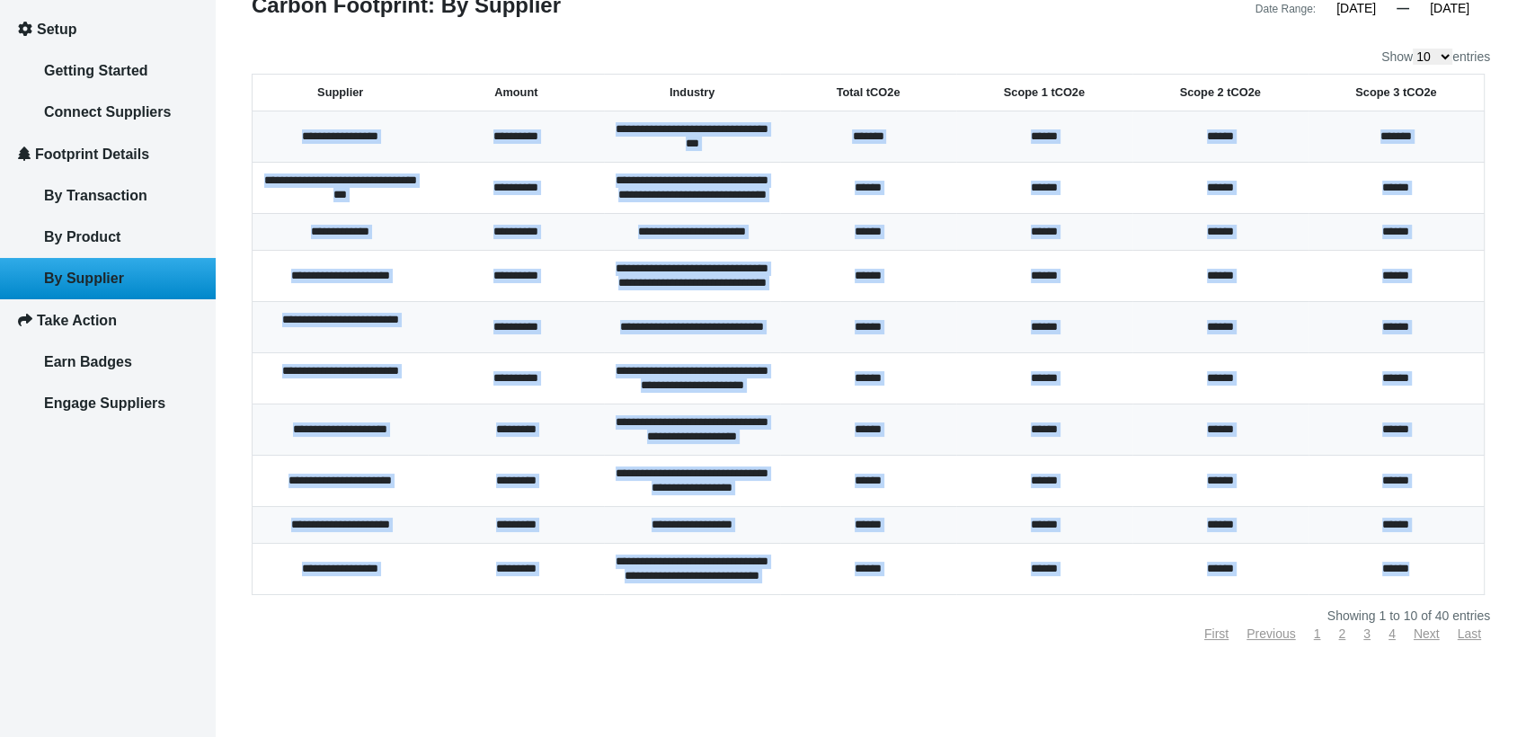
drag, startPoint x: 301, startPoint y: 134, endPoint x: 1412, endPoint y: 615, distance: 1210.2
click at [1412, 595] on tbody "**********" at bounding box center [868, 352] width 1232 height 483
copy tbody "**********"
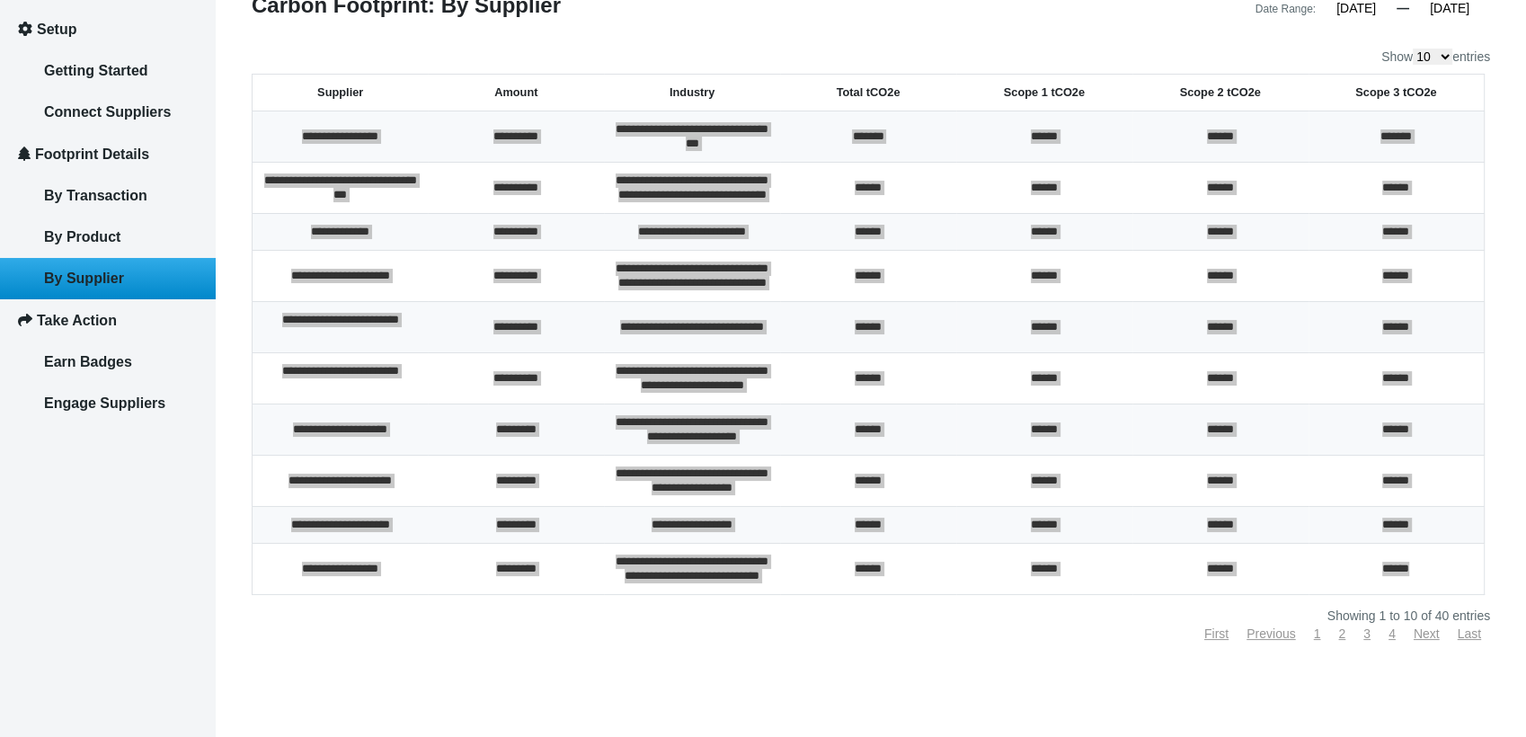
scroll to position [0, 0]
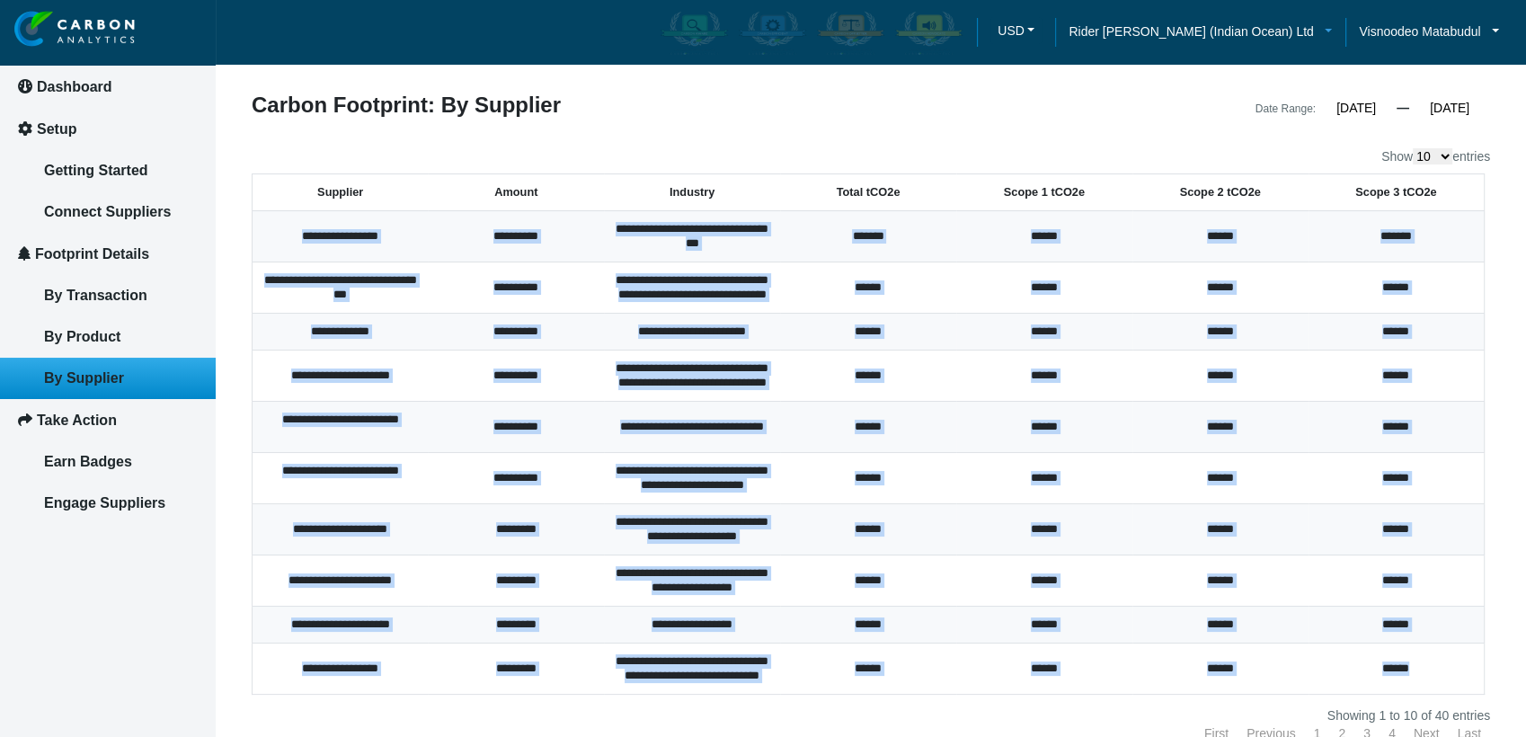
click at [1212, 40] on span "Rider [PERSON_NAME] (Indian Ocean) Ltd" at bounding box center [1190, 32] width 244 height 20
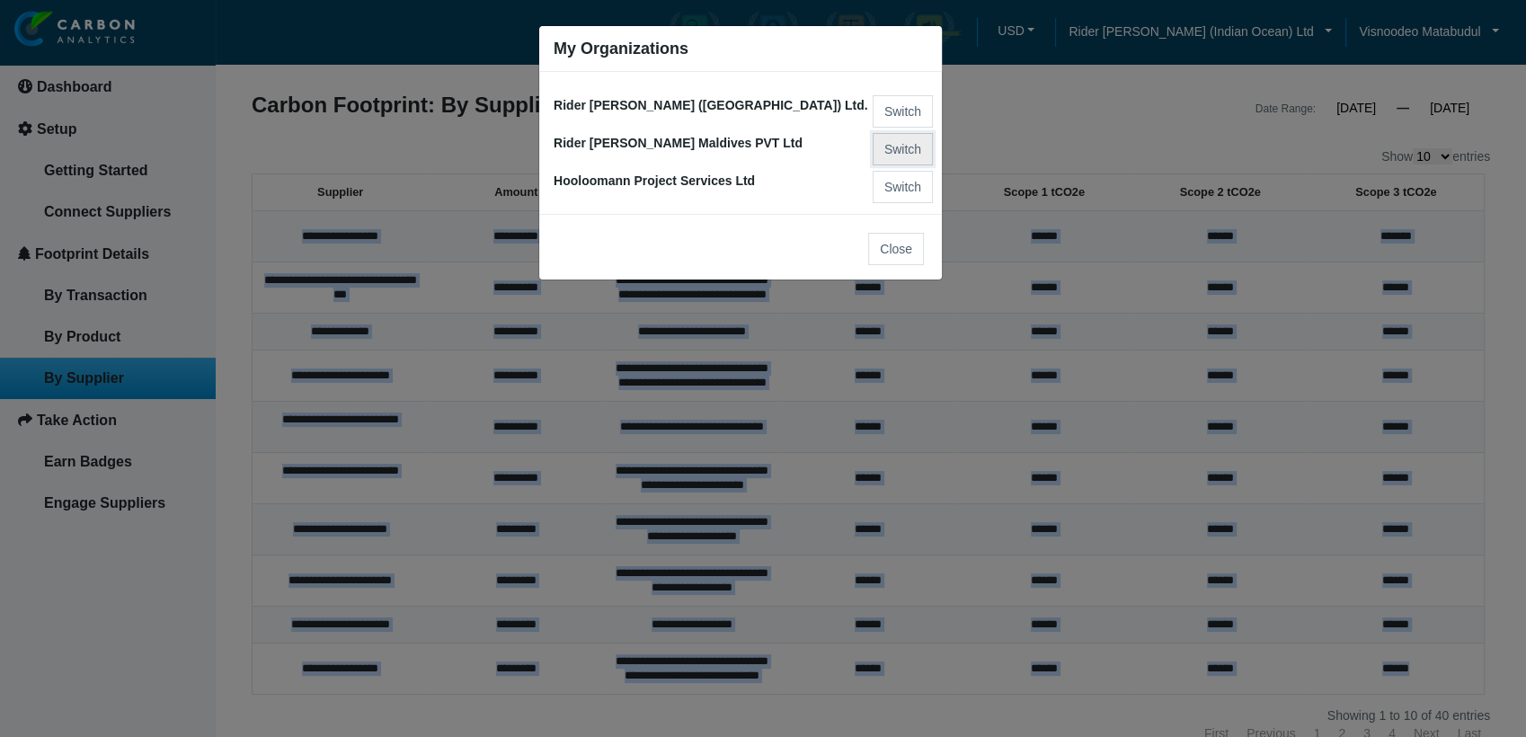
click at [883, 147] on button "Switch" at bounding box center [903, 149] width 60 height 32
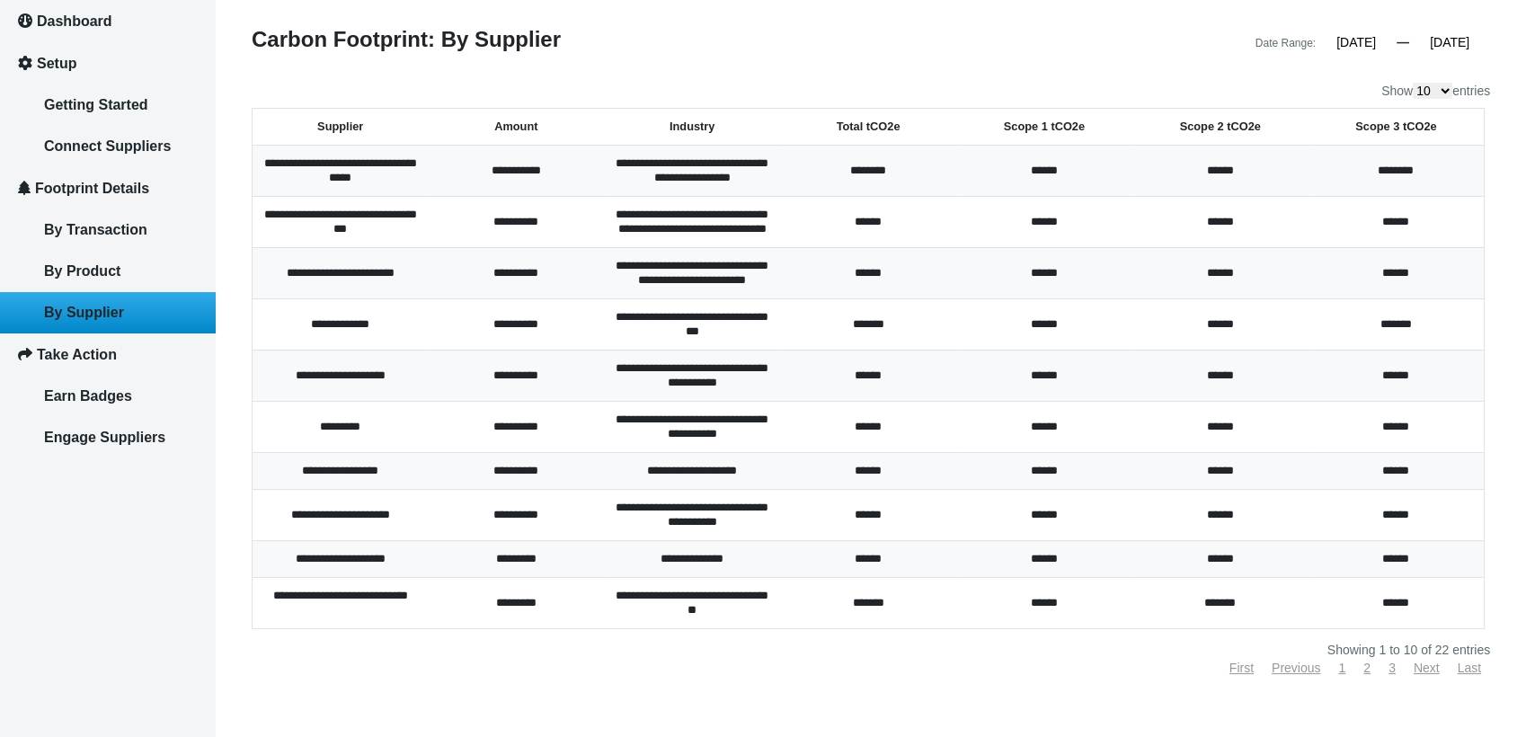
scroll to position [100, 0]
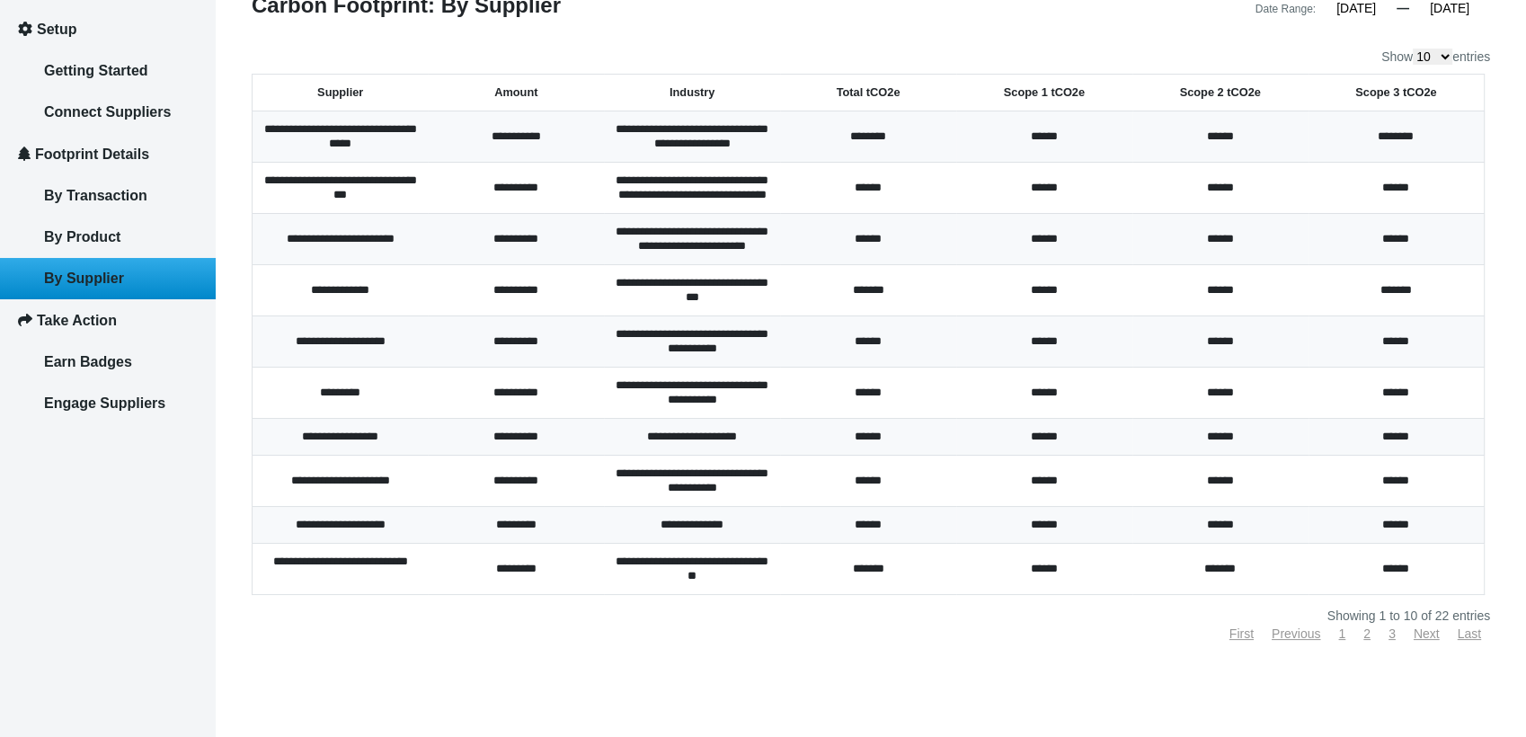
drag, startPoint x: 318, startPoint y: 89, endPoint x: 772, endPoint y: 298, distance: 499.7
click at [772, 298] on table "**********" at bounding box center [868, 334] width 1233 height 521
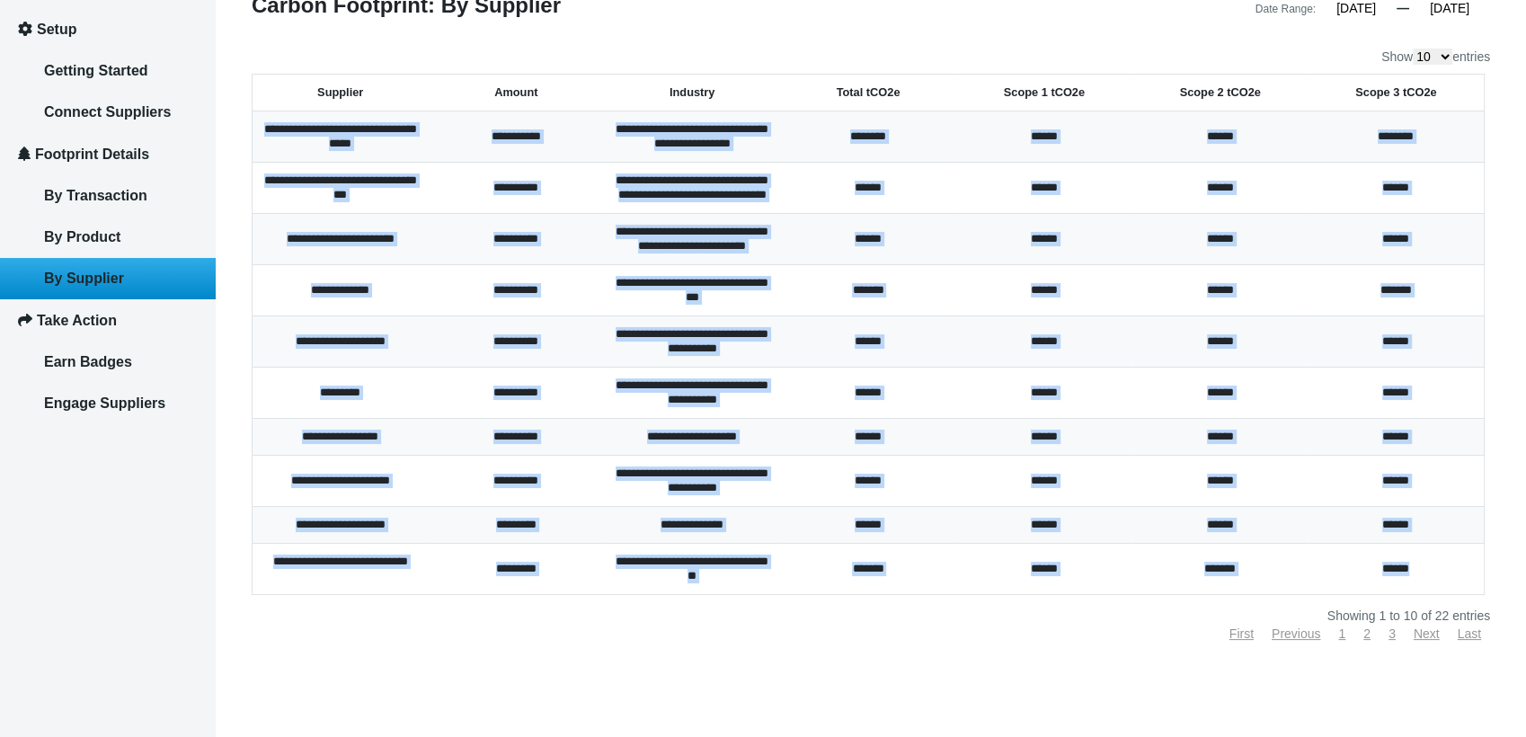
drag, startPoint x: 269, startPoint y: 128, endPoint x: 1463, endPoint y: 602, distance: 1284.7
click at [1463, 595] on tbody "**********" at bounding box center [868, 352] width 1232 height 483
copy tbody "**********"
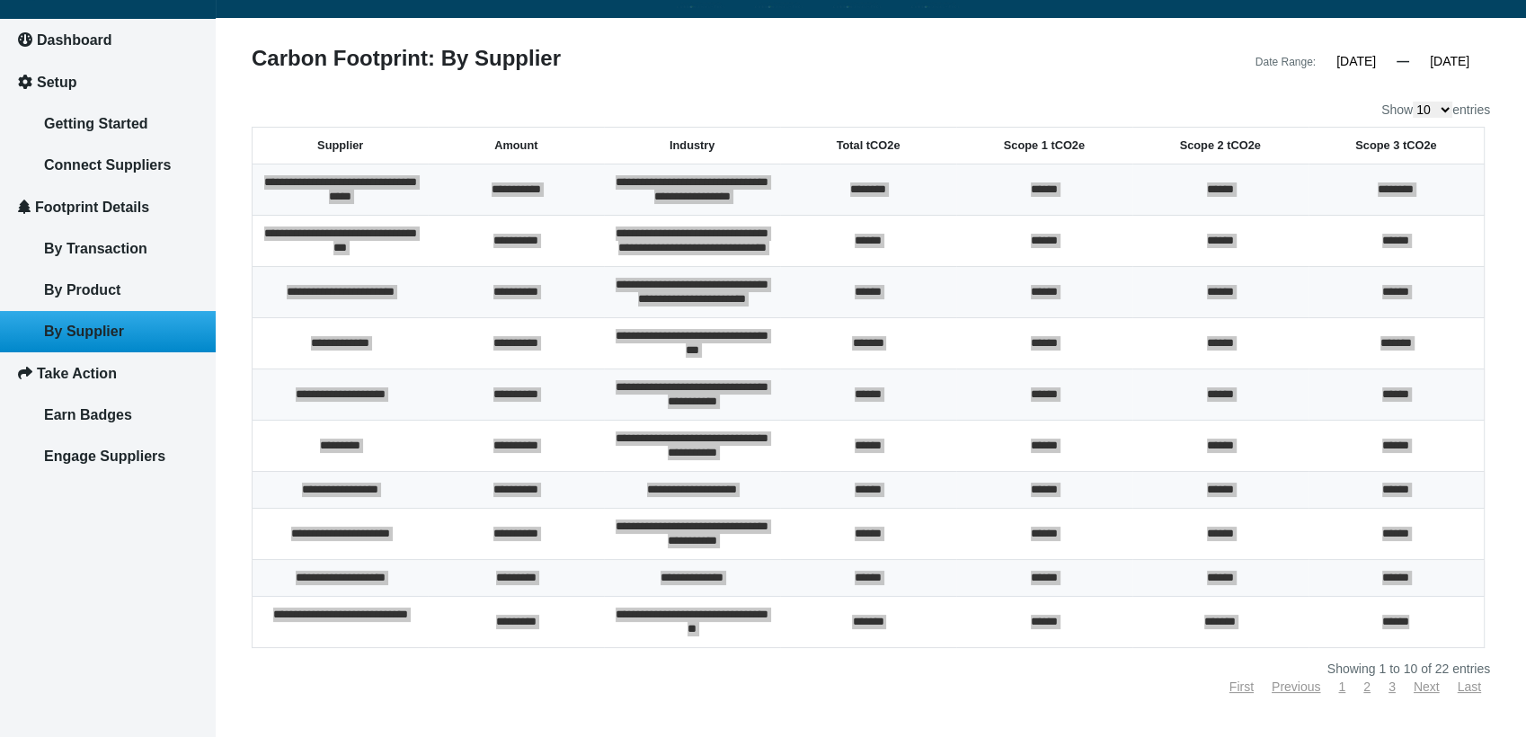
scroll to position [0, 0]
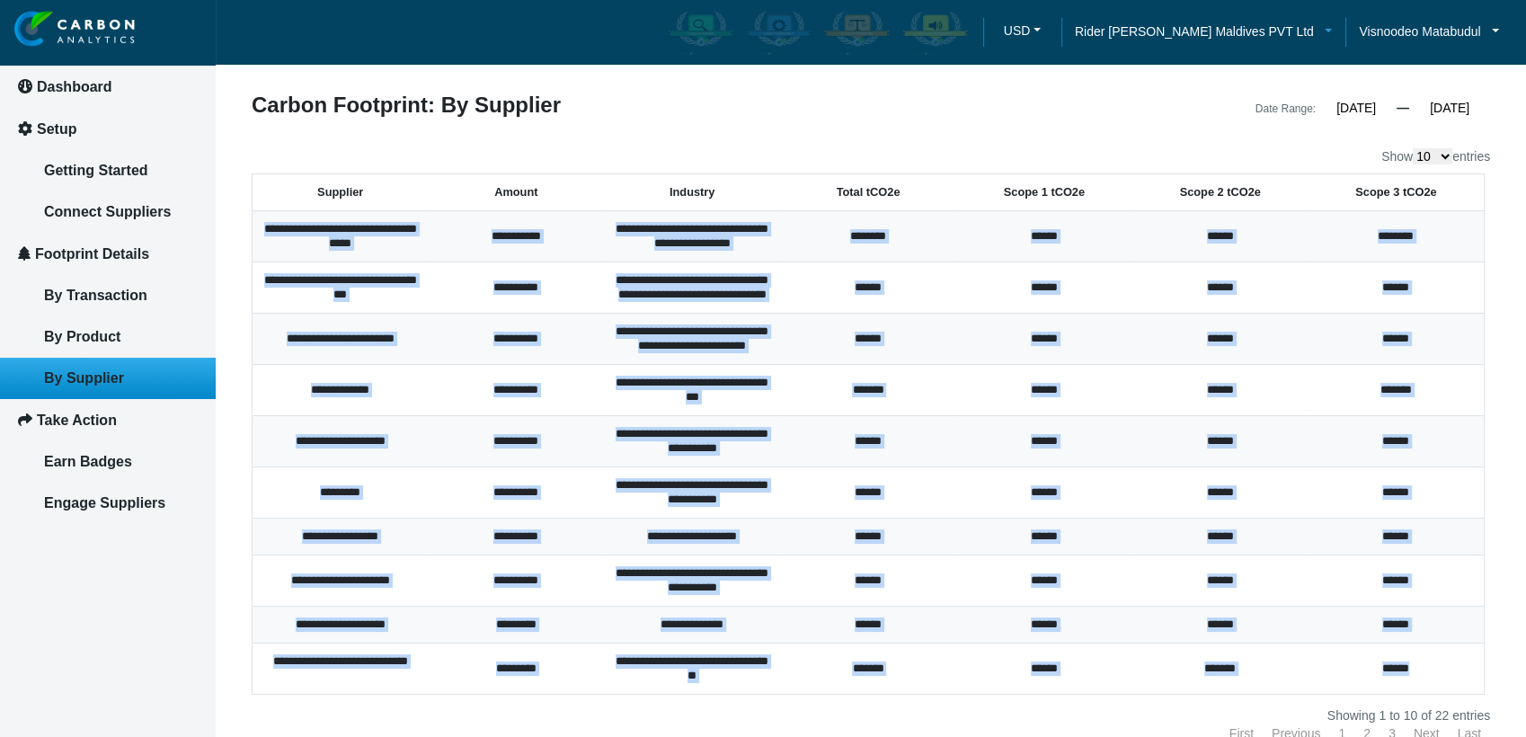
click at [1253, 32] on span "Rider [PERSON_NAME] Maldives PVT Ltd" at bounding box center [1194, 32] width 239 height 20
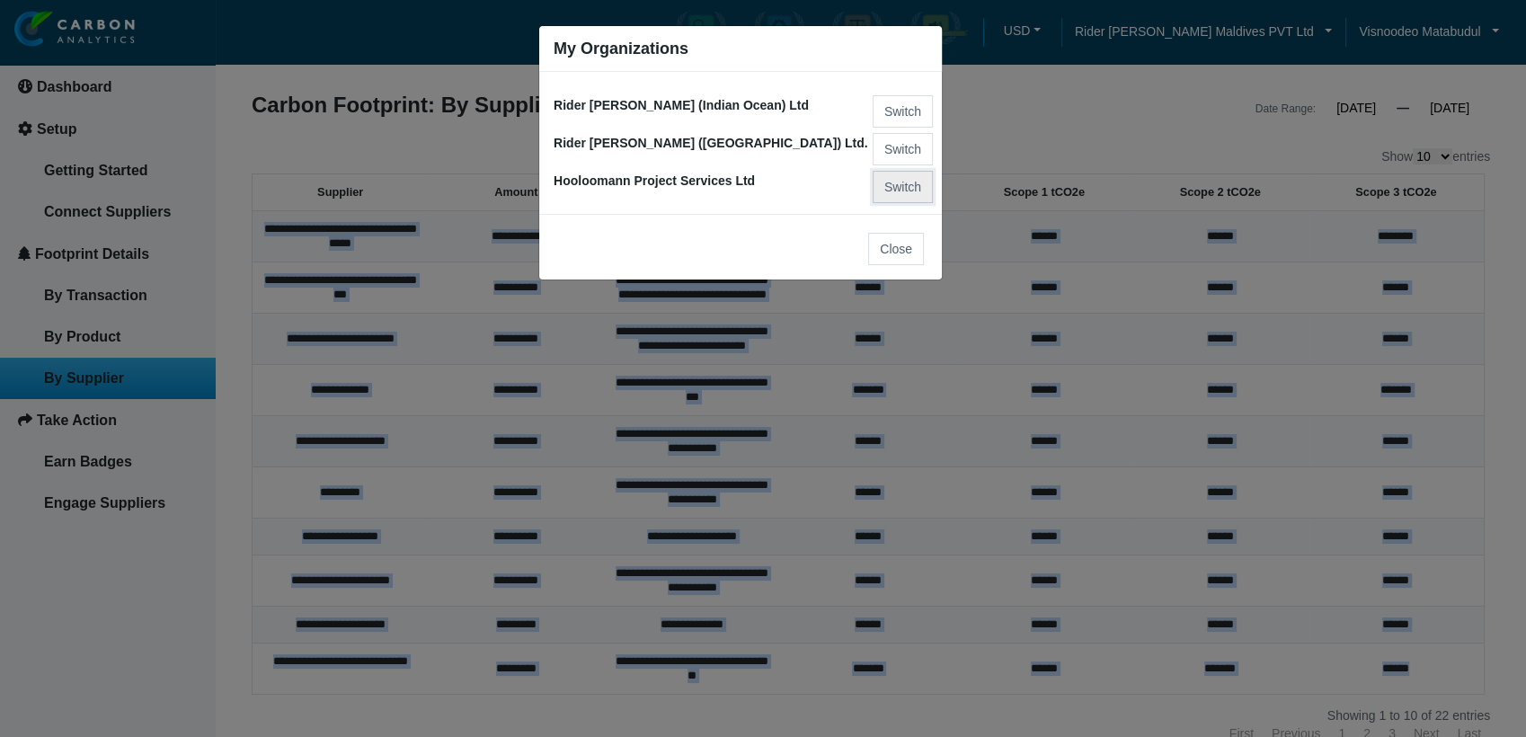
click at [881, 181] on button "Switch" at bounding box center [903, 187] width 60 height 32
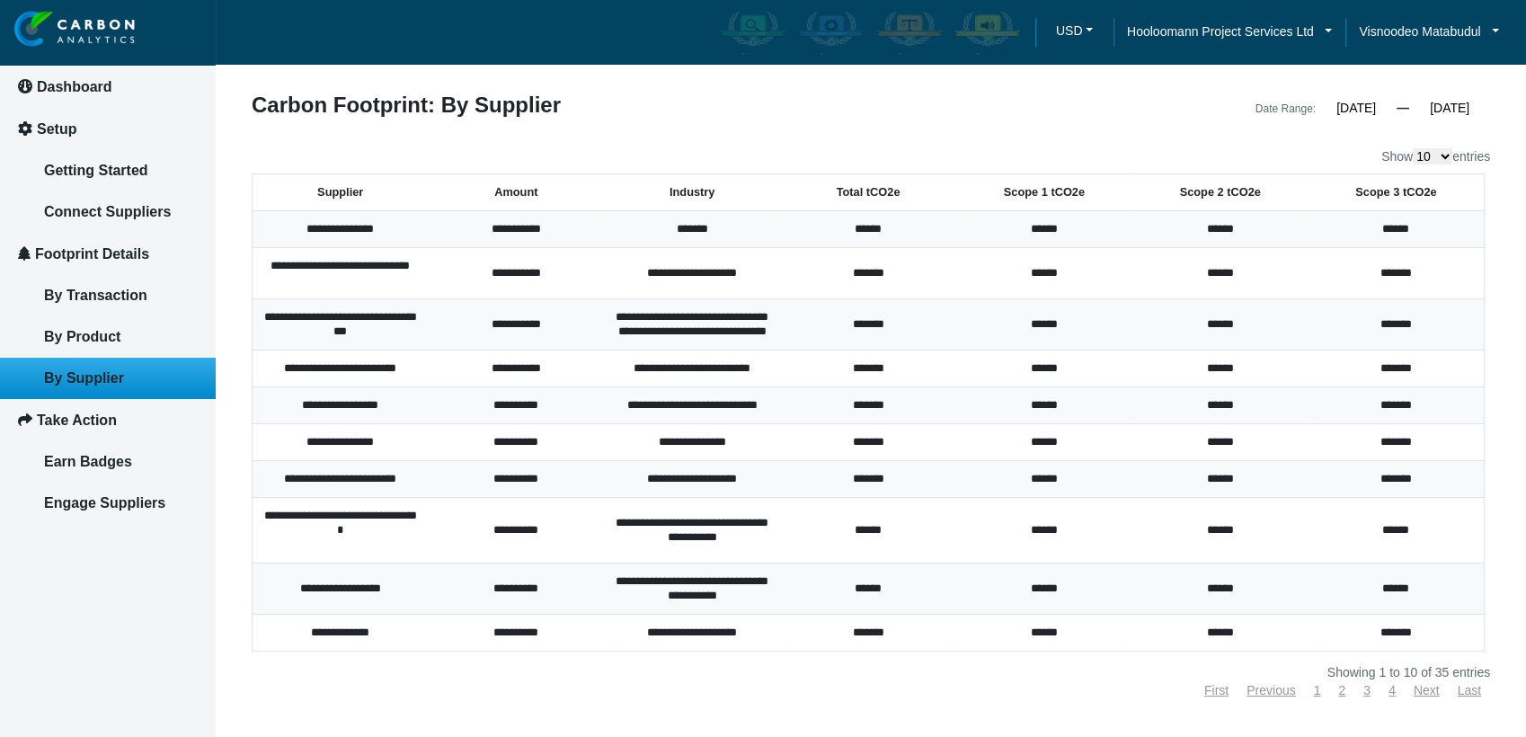
click at [879, 189] on th "Total tCO2e" at bounding box center [868, 192] width 176 height 37
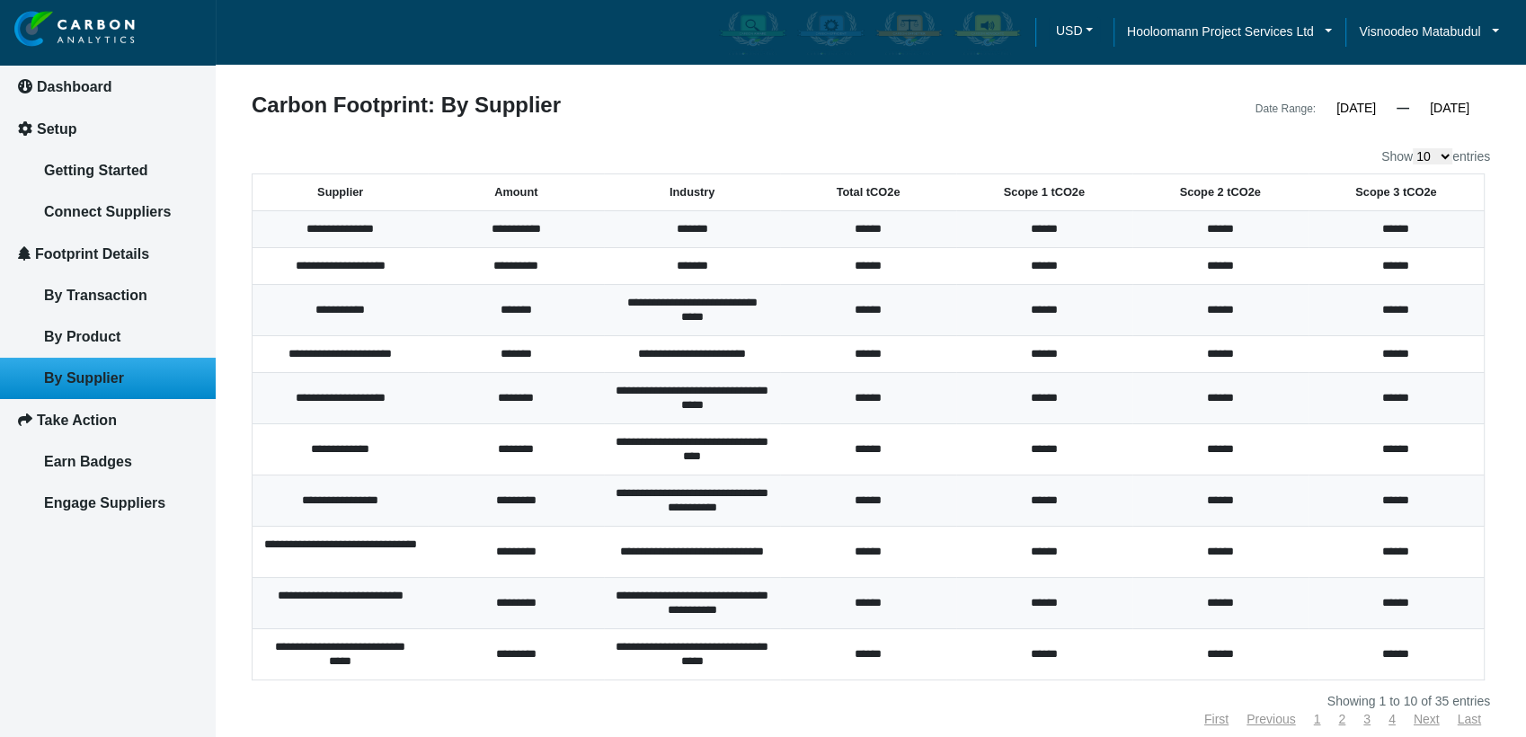
click at [879, 193] on th "Total tCO2e" at bounding box center [868, 192] width 176 height 37
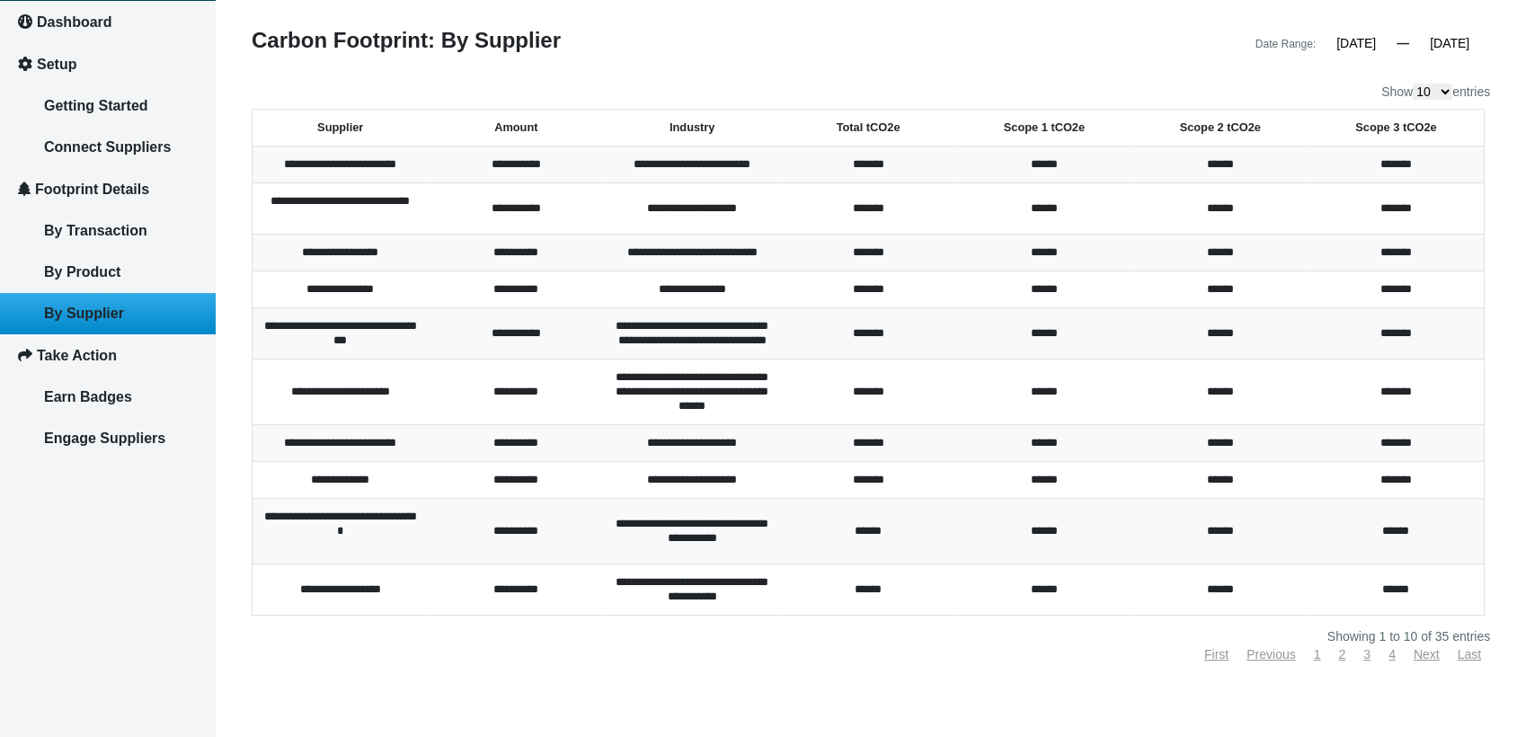
scroll to position [100, 0]
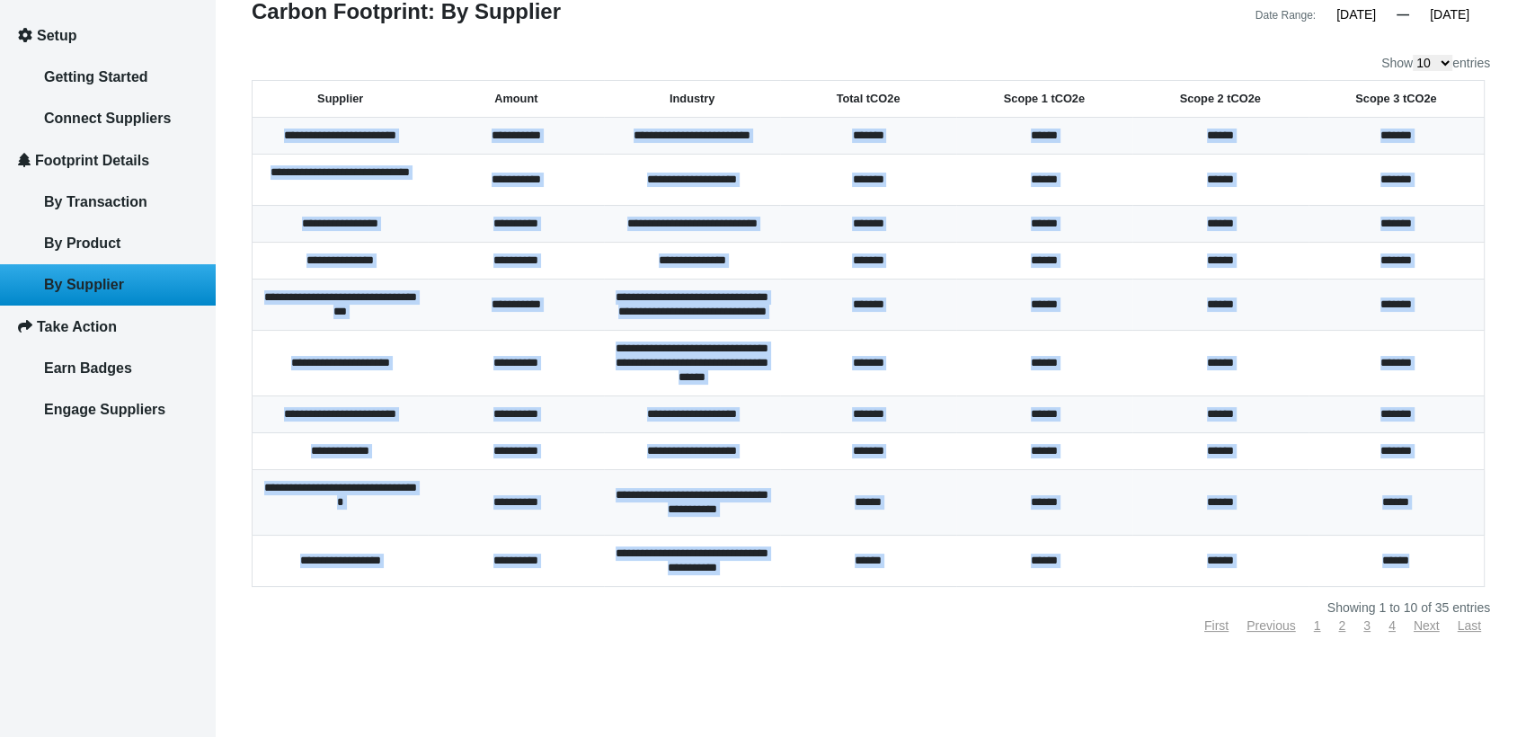
drag, startPoint x: 273, startPoint y: 128, endPoint x: 1413, endPoint y: 595, distance: 1231.1
click at [1413, 587] on tbody "**********" at bounding box center [868, 352] width 1232 height 469
copy tbody "**********"
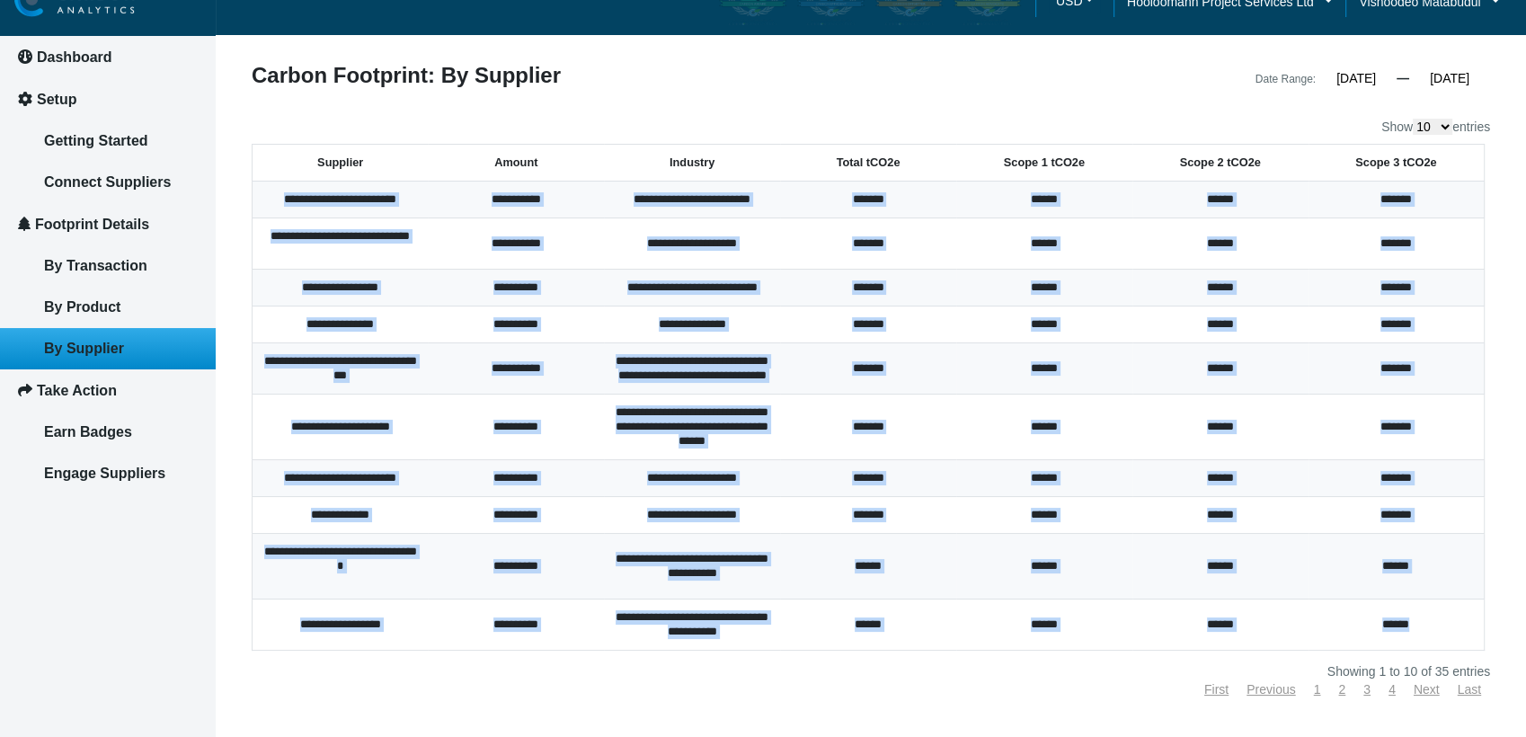
scroll to position [0, 0]
